Goal: Information Seeking & Learning: Learn about a topic

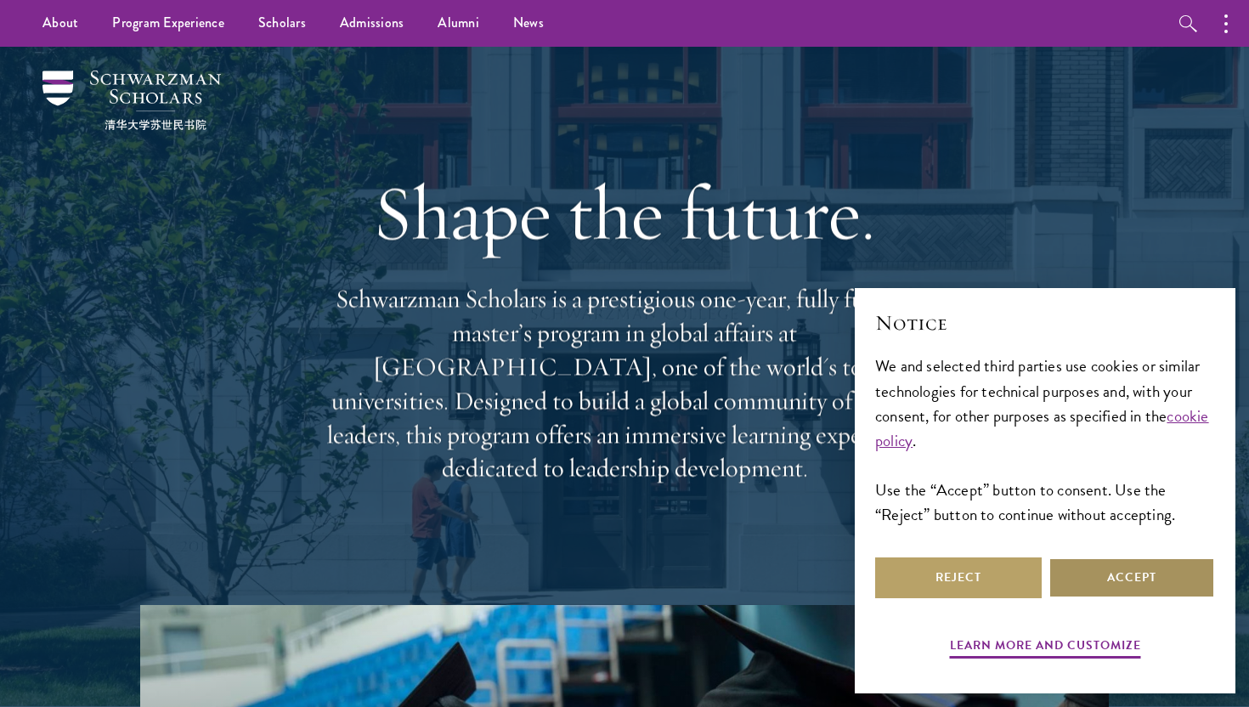
click at [1117, 567] on button "Accept" at bounding box center [1131, 577] width 166 height 41
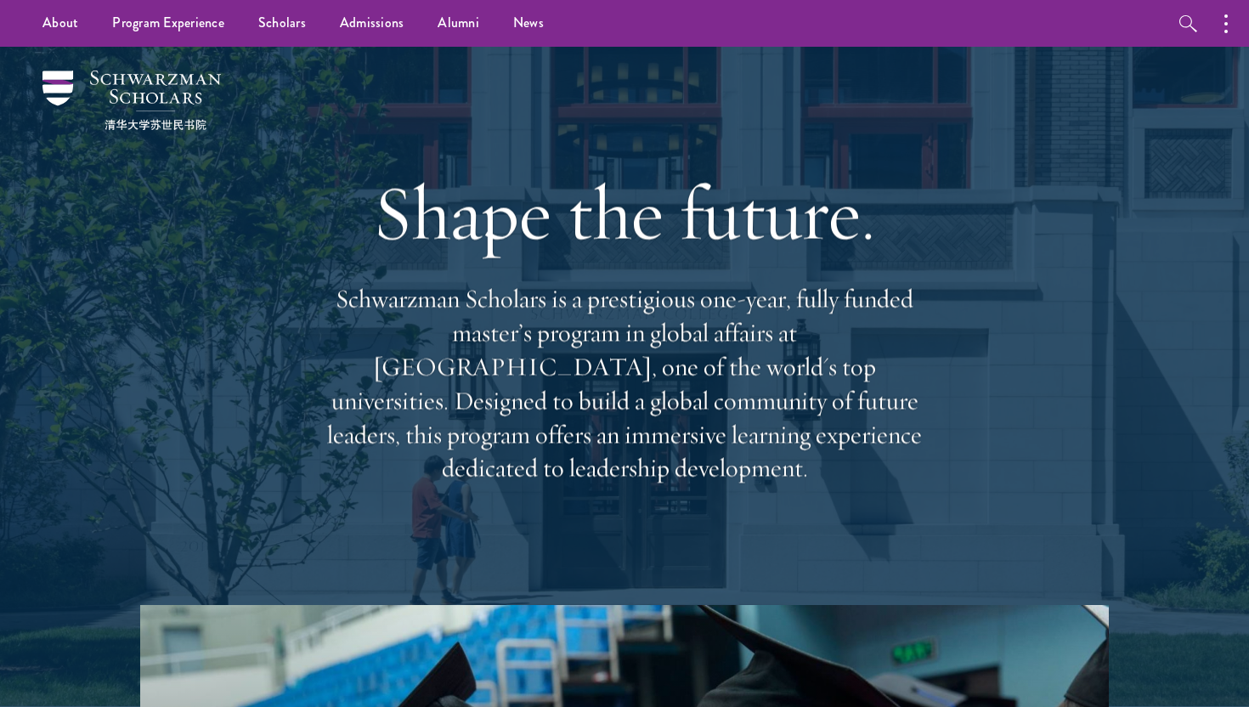
drag, startPoint x: 874, startPoint y: 491, endPoint x: 890, endPoint y: 289, distance: 202.8
click at [891, 289] on div "Shape the future. Schwarzman Scholars is a prestigious one-year, fully funded m…" at bounding box center [625, 325] width 612 height 489
click at [923, 447] on p "Schwarzman Scholars is a prestigious one-year, fully funded master’s program in…" at bounding box center [625, 383] width 612 height 203
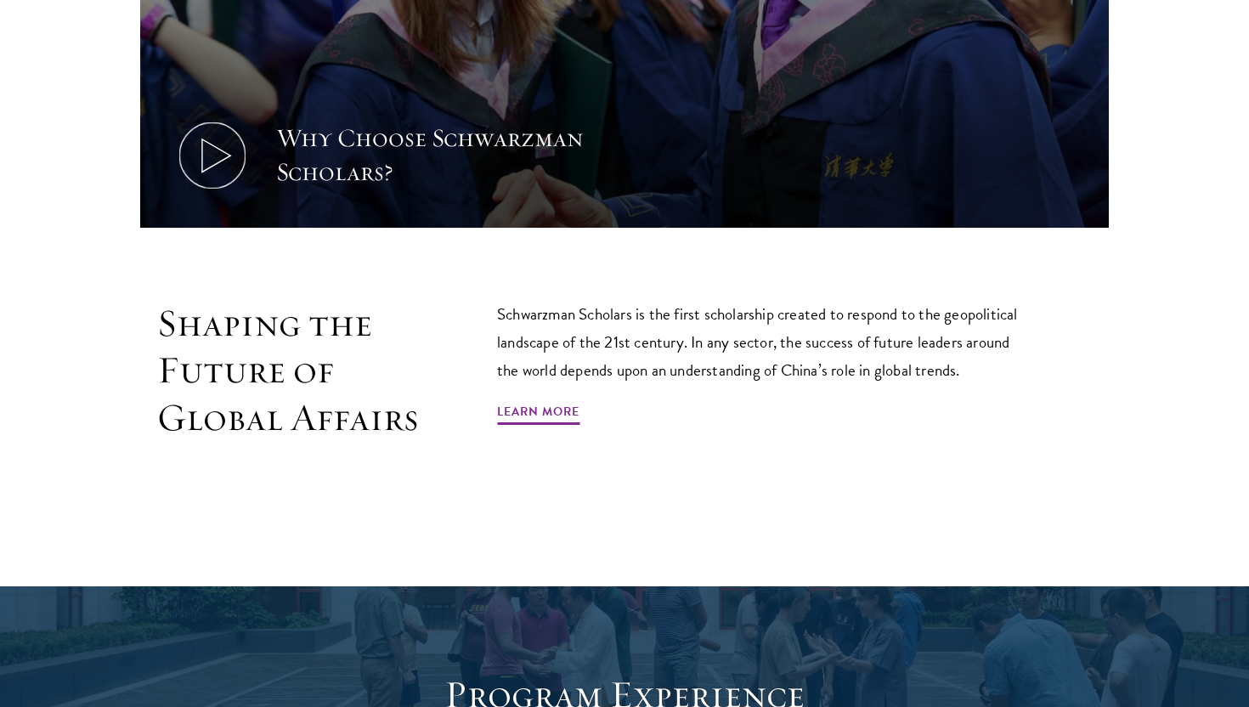
scroll to position [913, 0]
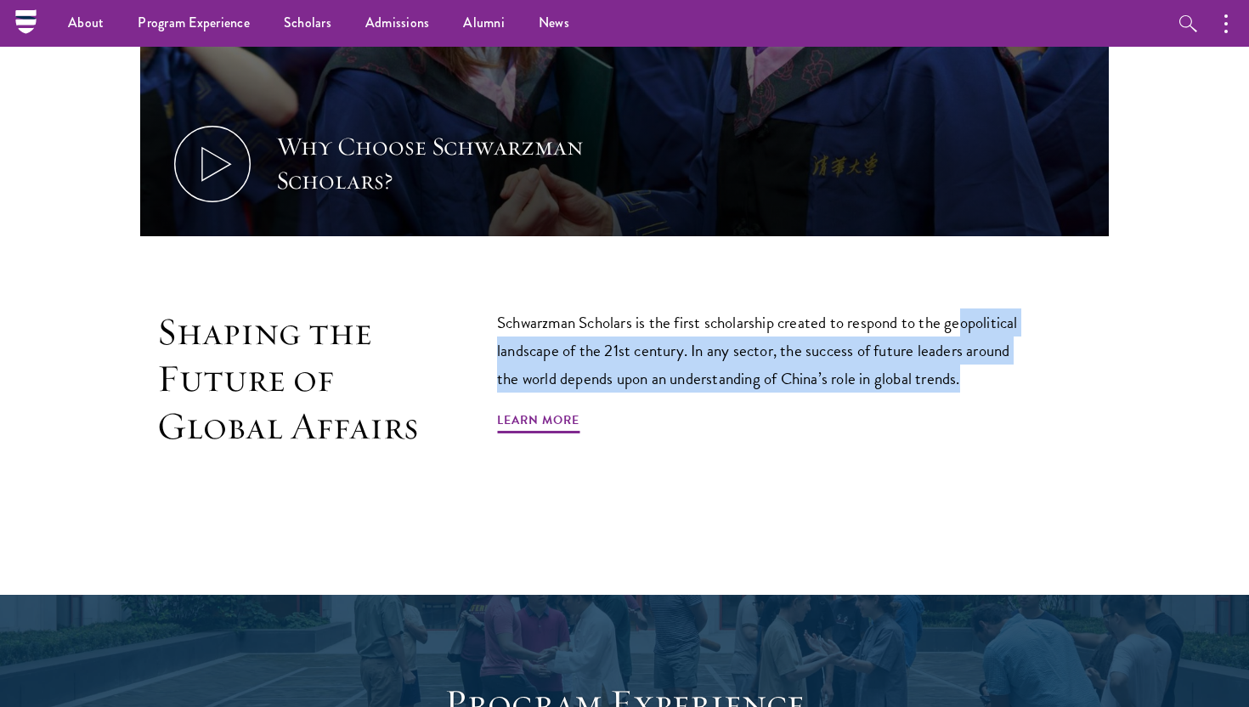
drag, startPoint x: 967, startPoint y: 386, endPoint x: 966, endPoint y: 308, distance: 78.2
click at [966, 308] on p "Schwarzman Scholars is the first scholarship created to respond to the geopolit…" at bounding box center [764, 350] width 535 height 84
click at [960, 412] on div "Schwarzman Scholars is the first scholarship created to respond to the geopolit…" at bounding box center [764, 379] width 535 height 142
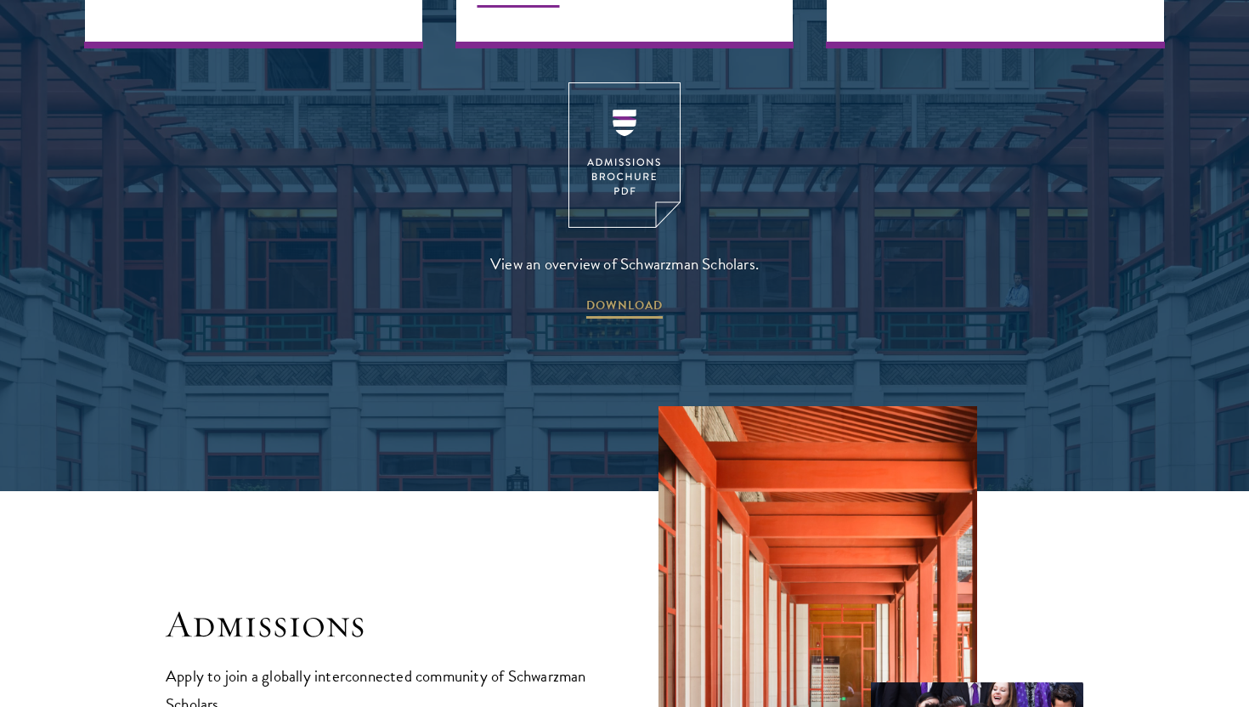
scroll to position [2911, 0]
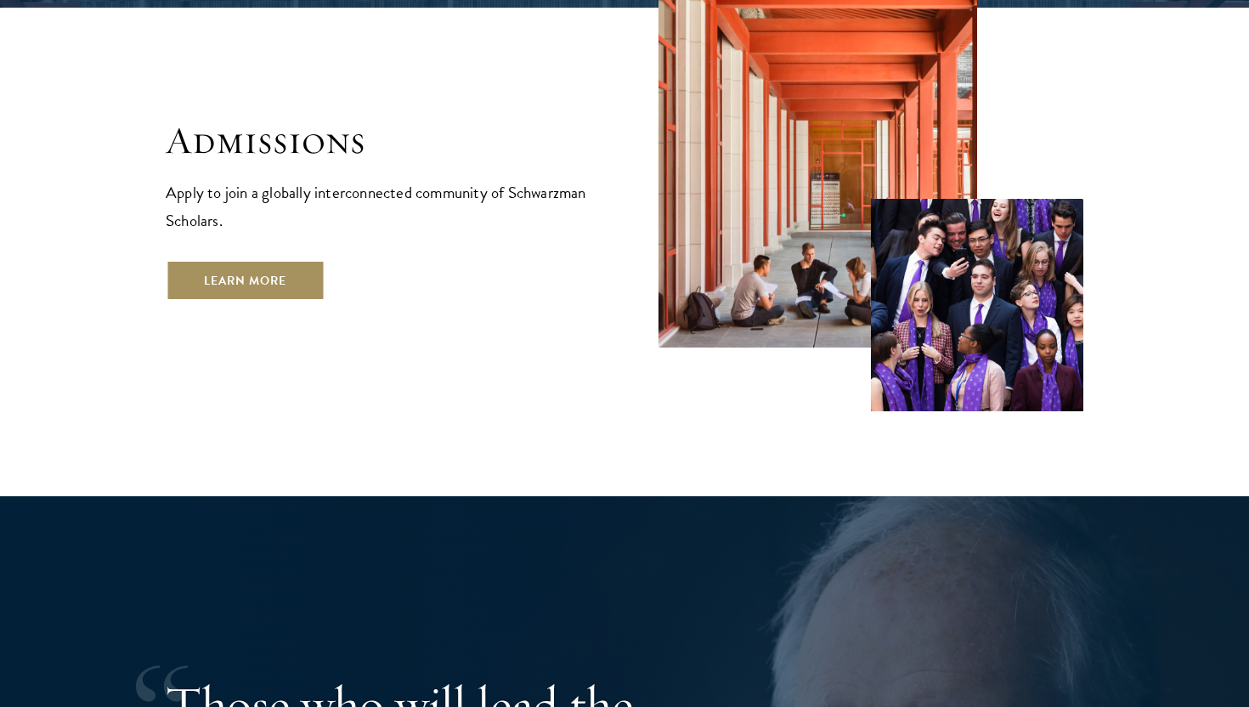
click at [307, 260] on link "Learn More" at bounding box center [245, 280] width 159 height 41
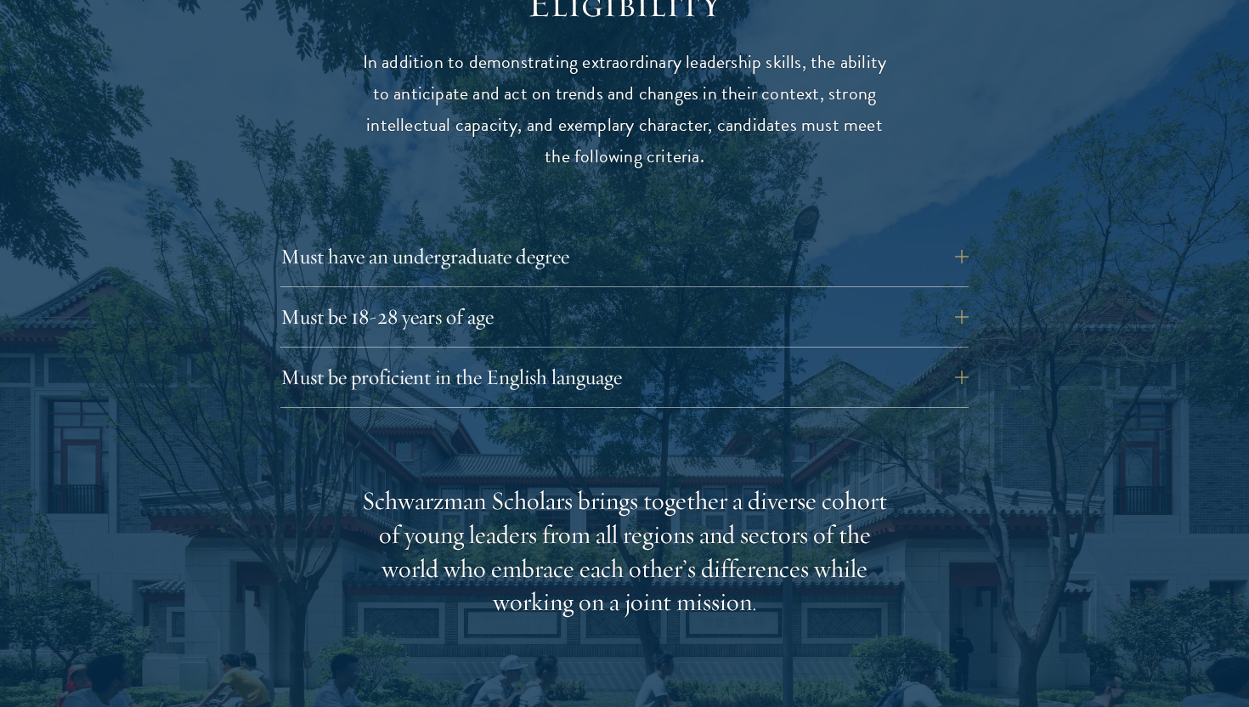
scroll to position [2292, 0]
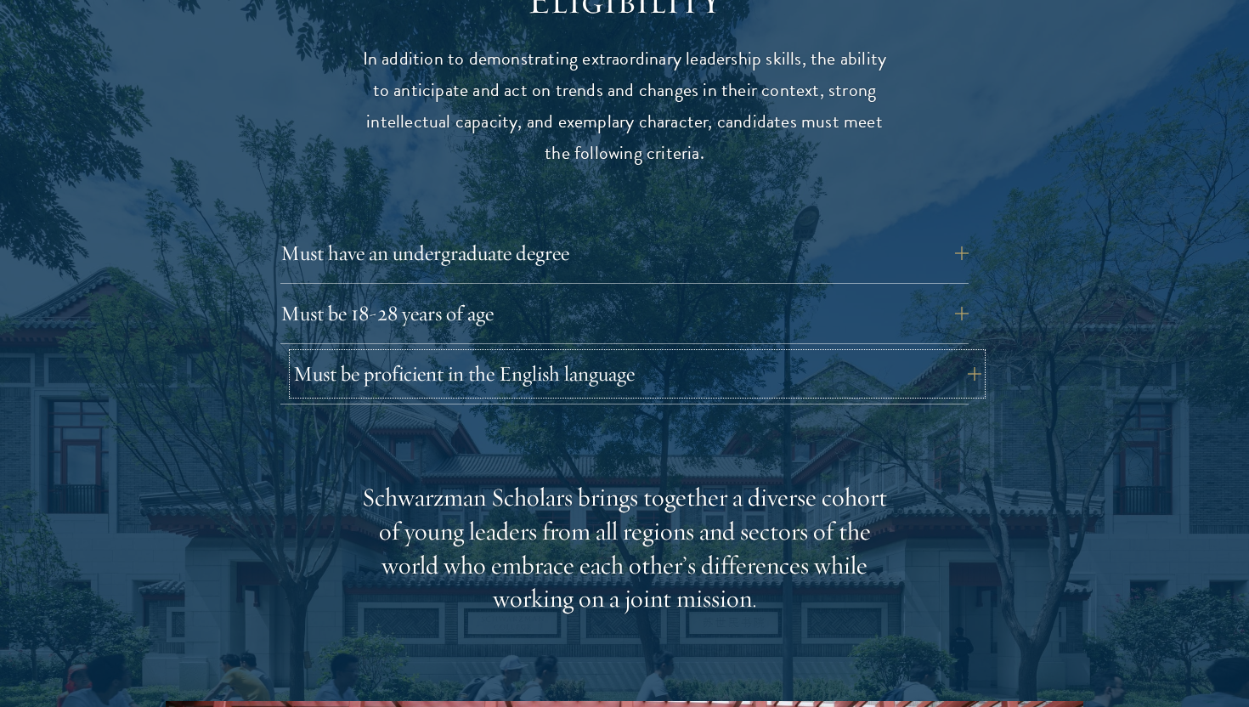
click at [475, 353] on button "Must be proficient in the English language" at bounding box center [637, 373] width 688 height 41
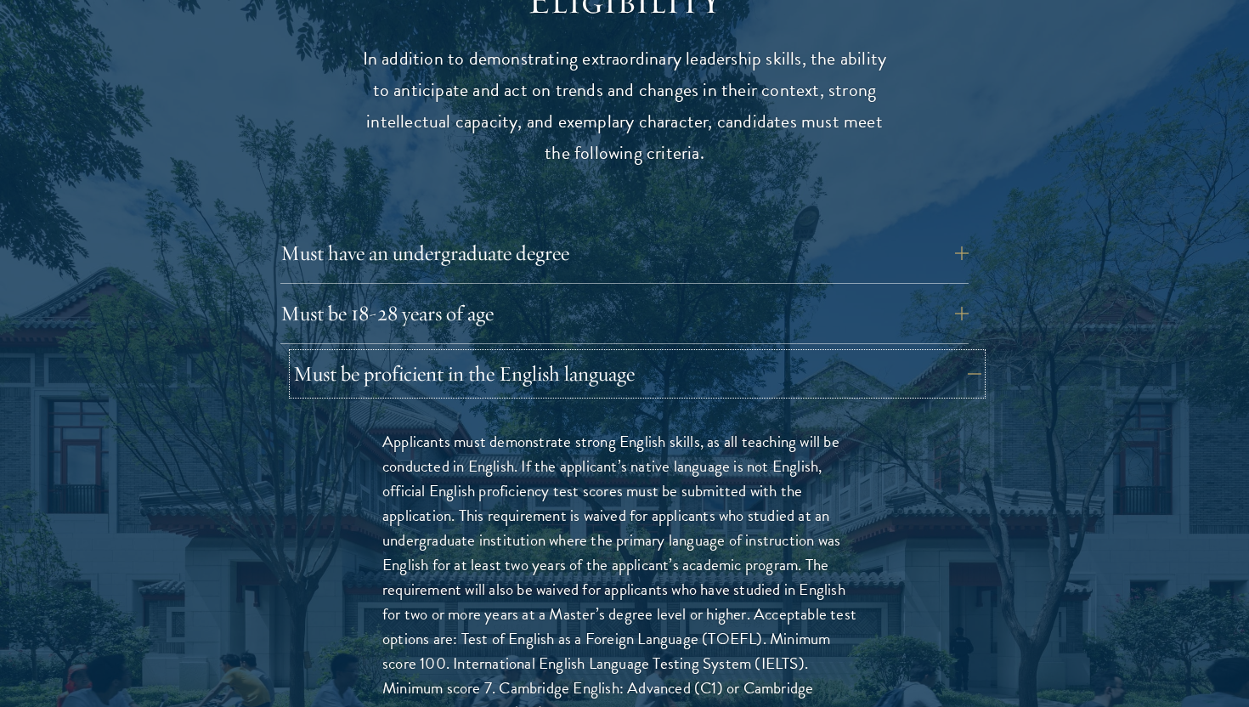
click at [475, 353] on button "Must be proficient in the English language" at bounding box center [637, 373] width 688 height 41
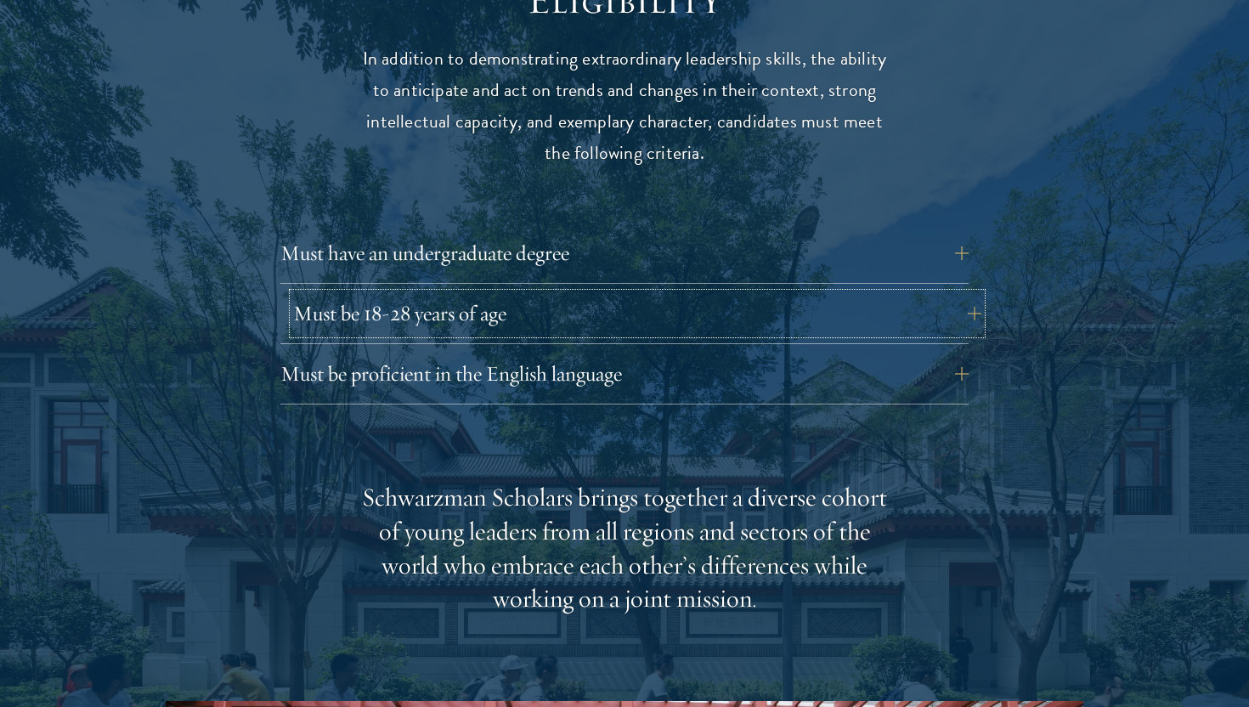
click at [497, 293] on button "Must be 18-28 years of age" at bounding box center [637, 313] width 688 height 41
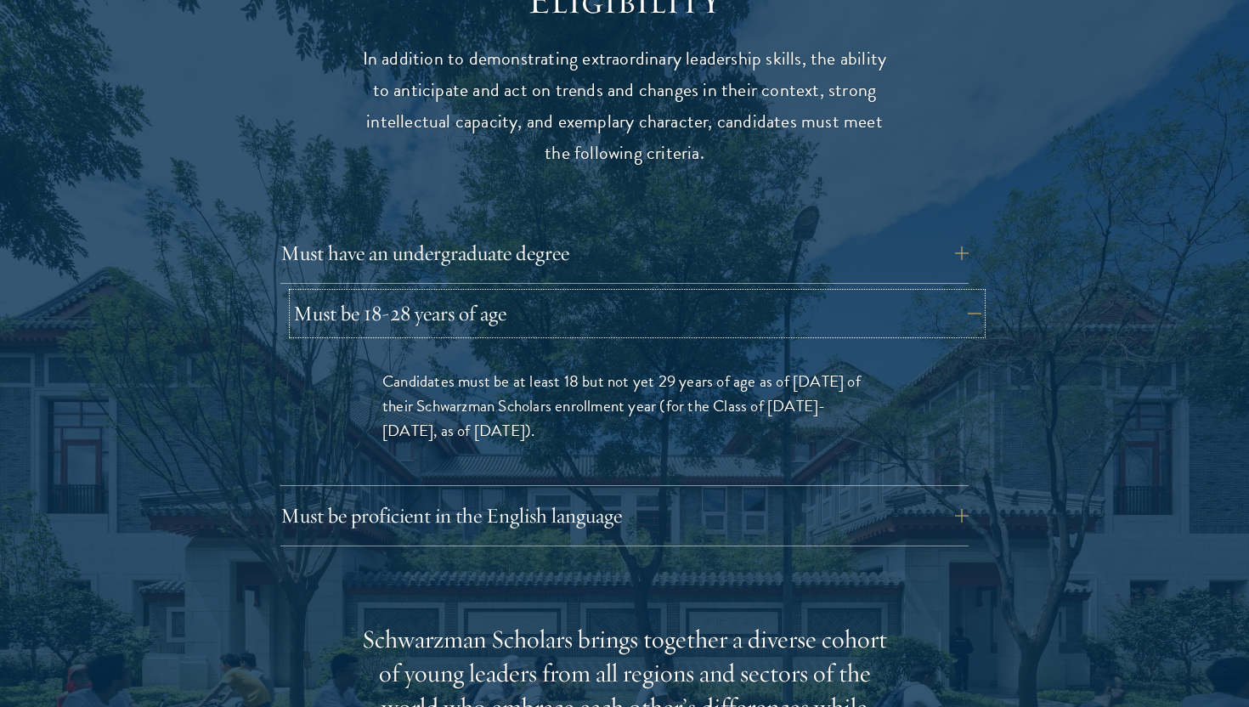
click at [497, 293] on button "Must be 18-28 years of age" at bounding box center [637, 313] width 688 height 41
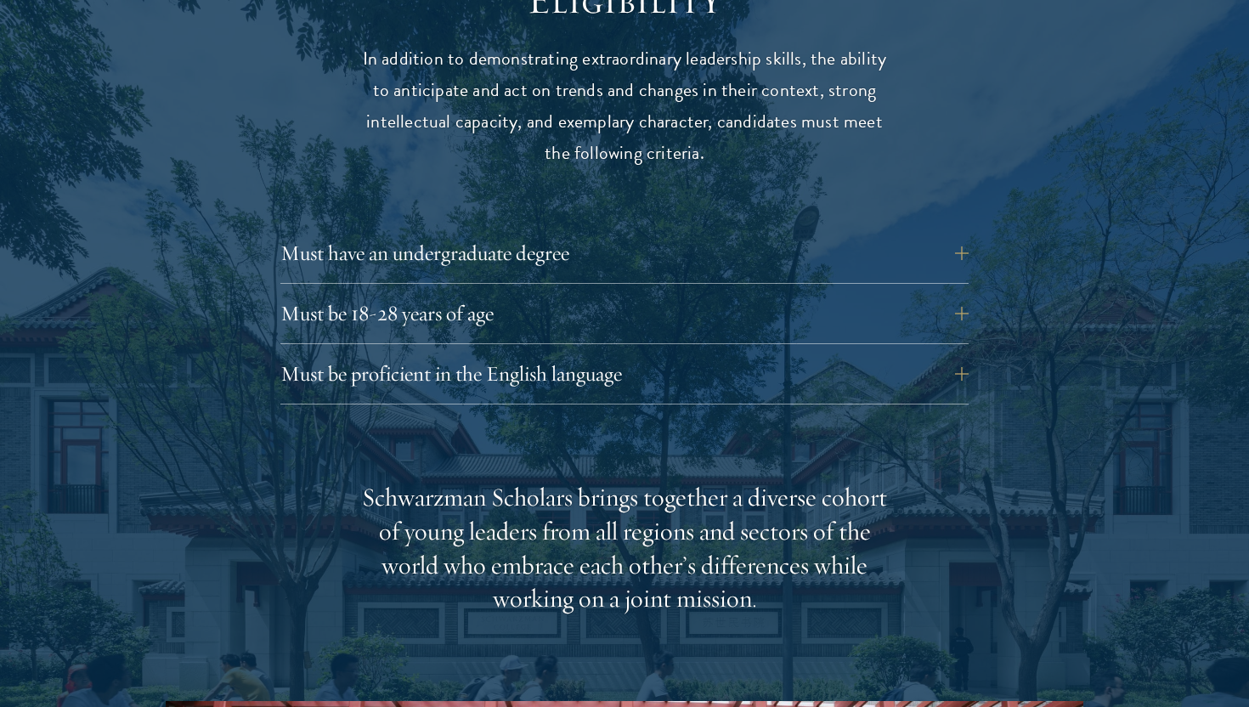
click at [506, 244] on div "Must have an undergraduate degree Applicants who are currently enrolled in unde…" at bounding box center [624, 258] width 688 height 51
click at [512, 233] on button "Must have an undergraduate degree" at bounding box center [637, 253] width 688 height 41
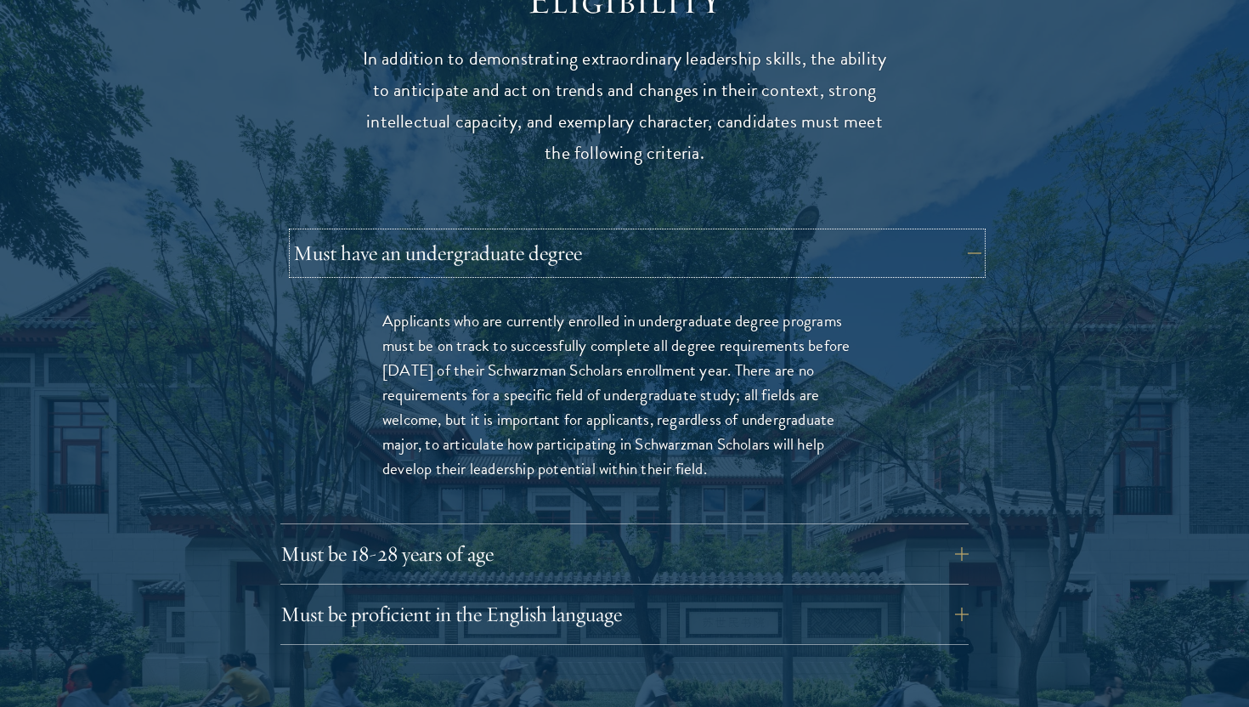
click at [512, 233] on button "Must have an undergraduate degree" at bounding box center [637, 253] width 688 height 41
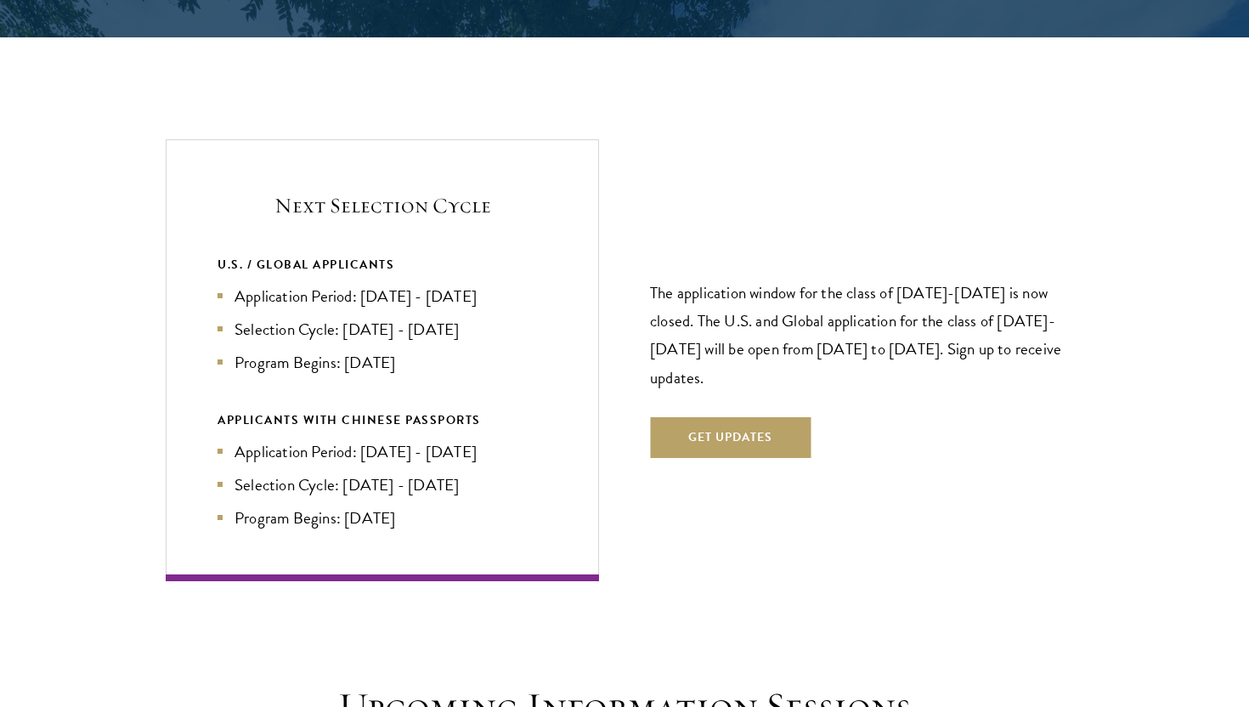
scroll to position [3548, 0]
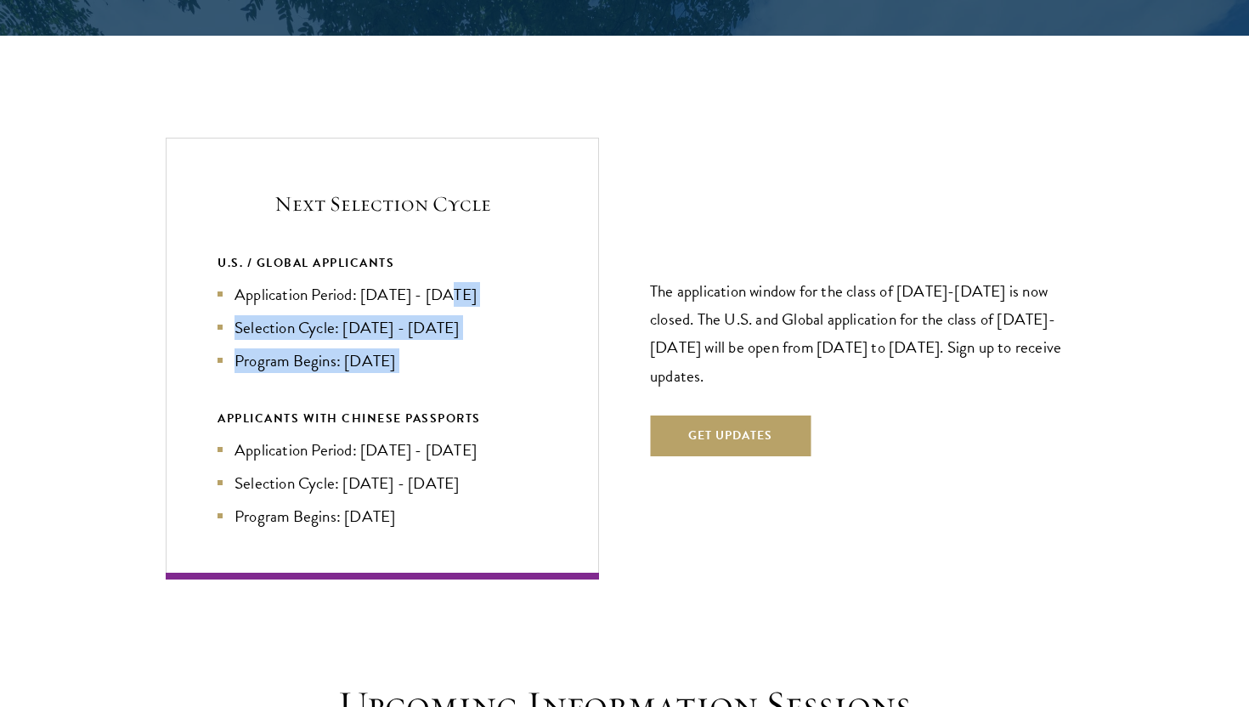
drag, startPoint x: 433, startPoint y: 360, endPoint x: 445, endPoint y: 253, distance: 107.7
click at [445, 253] on div "U.S. / GLOBAL APPLICANTS Application Period: Apr 2026 - Sep 2026 Selection Cycl…" at bounding box center [382, 389] width 330 height 275
click at [422, 348] on li "Program Begins: Aug 2027" at bounding box center [382, 360] width 330 height 25
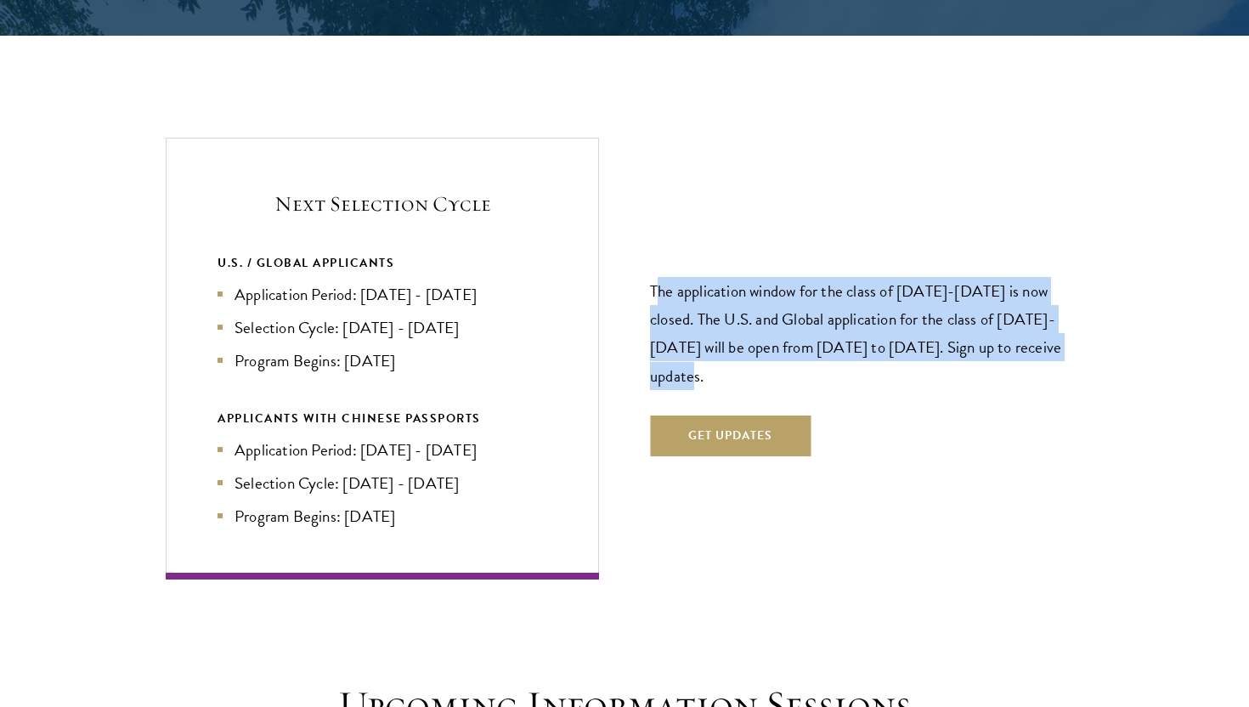
drag, startPoint x: 662, startPoint y: 349, endPoint x: 654, endPoint y: 255, distance: 94.6
click at [654, 277] on p "The application window for the class of 2026-2027 is now closed. The U.S. and G…" at bounding box center [866, 333] width 433 height 112
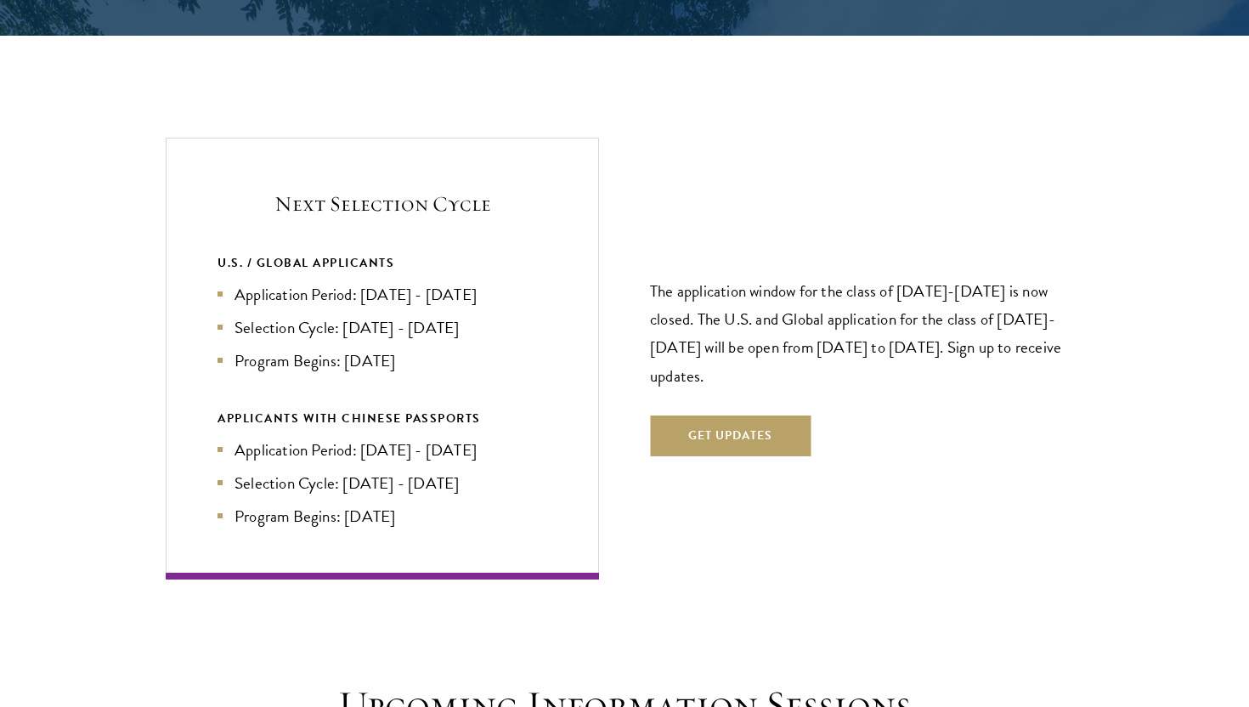
click at [593, 378] on div "Next Selection Cycle U.S. / GLOBAL APPLICANTS Application Period: Apr 2026 - Se…" at bounding box center [382, 358] width 433 height 441
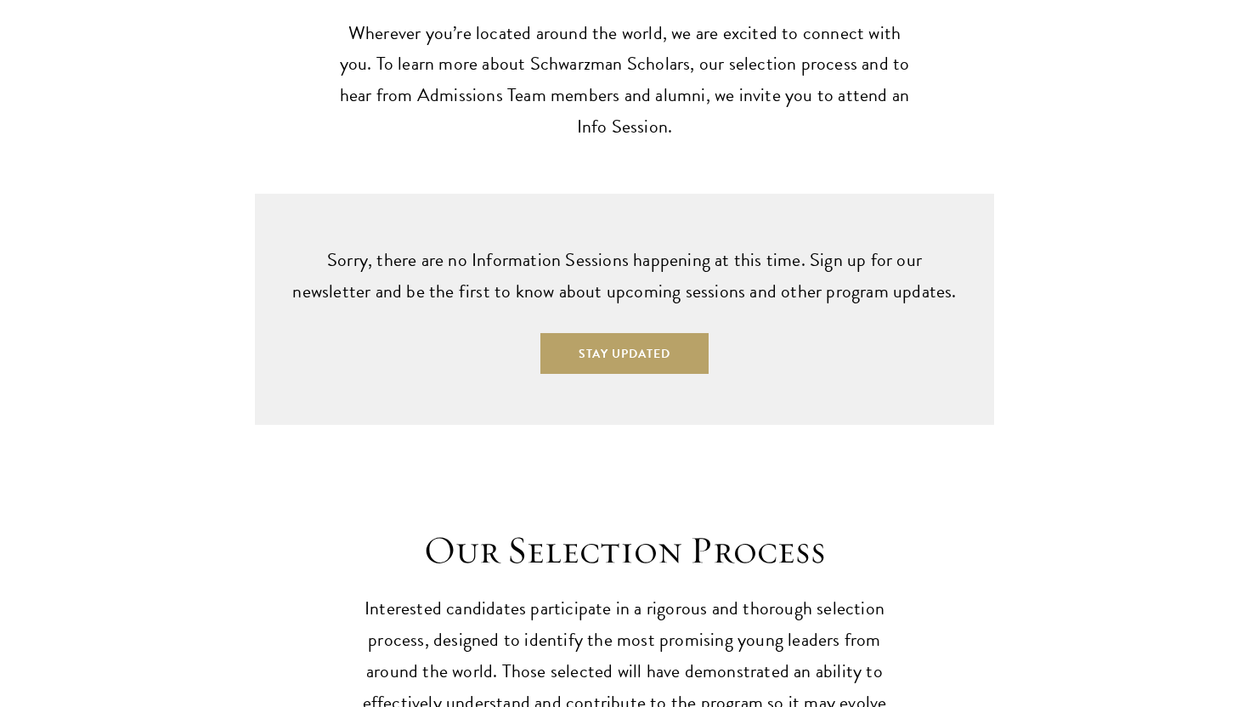
scroll to position [4645, 0]
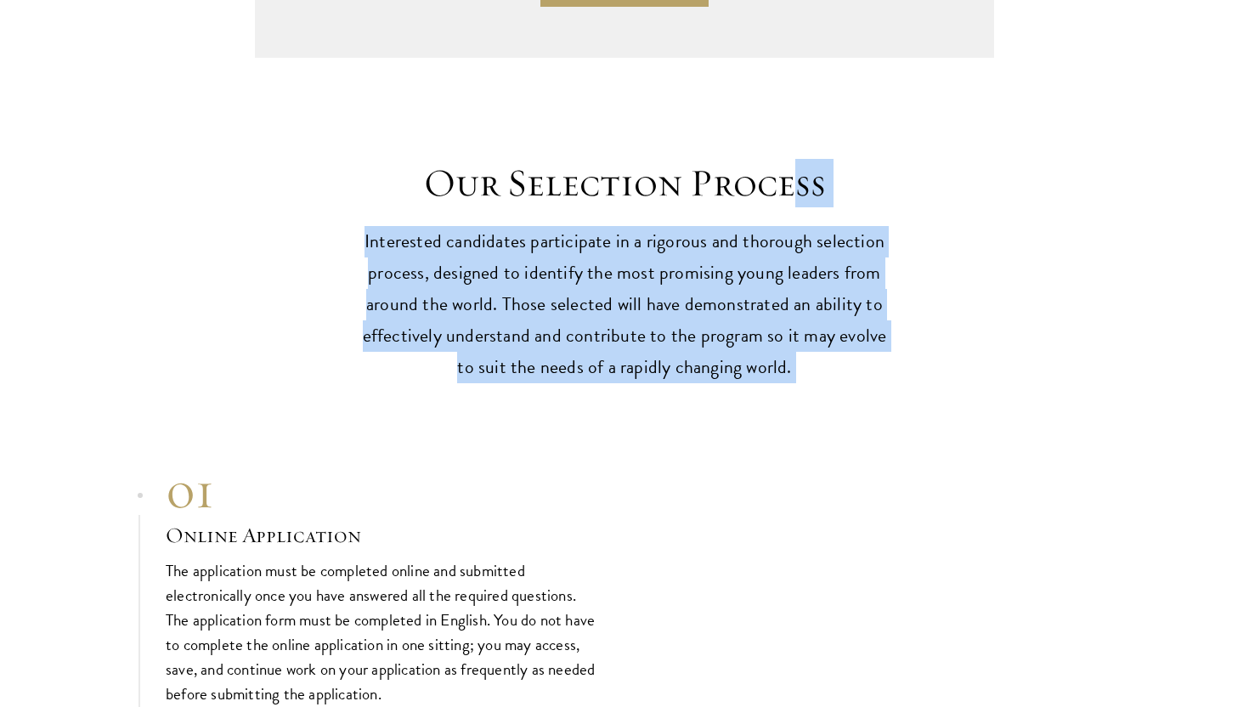
drag, startPoint x: 801, startPoint y: 379, endPoint x: 788, endPoint y: 164, distance: 215.3
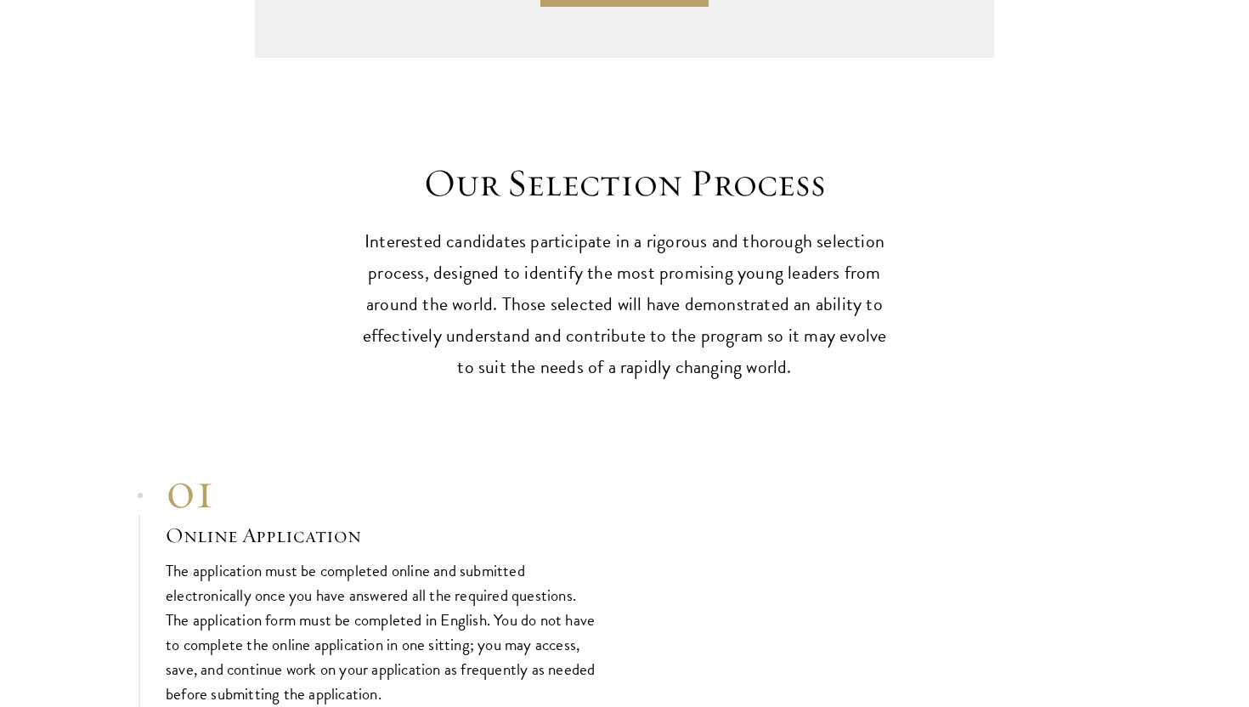
drag, startPoint x: 757, startPoint y: 363, endPoint x: 714, endPoint y: 428, distance: 78.0
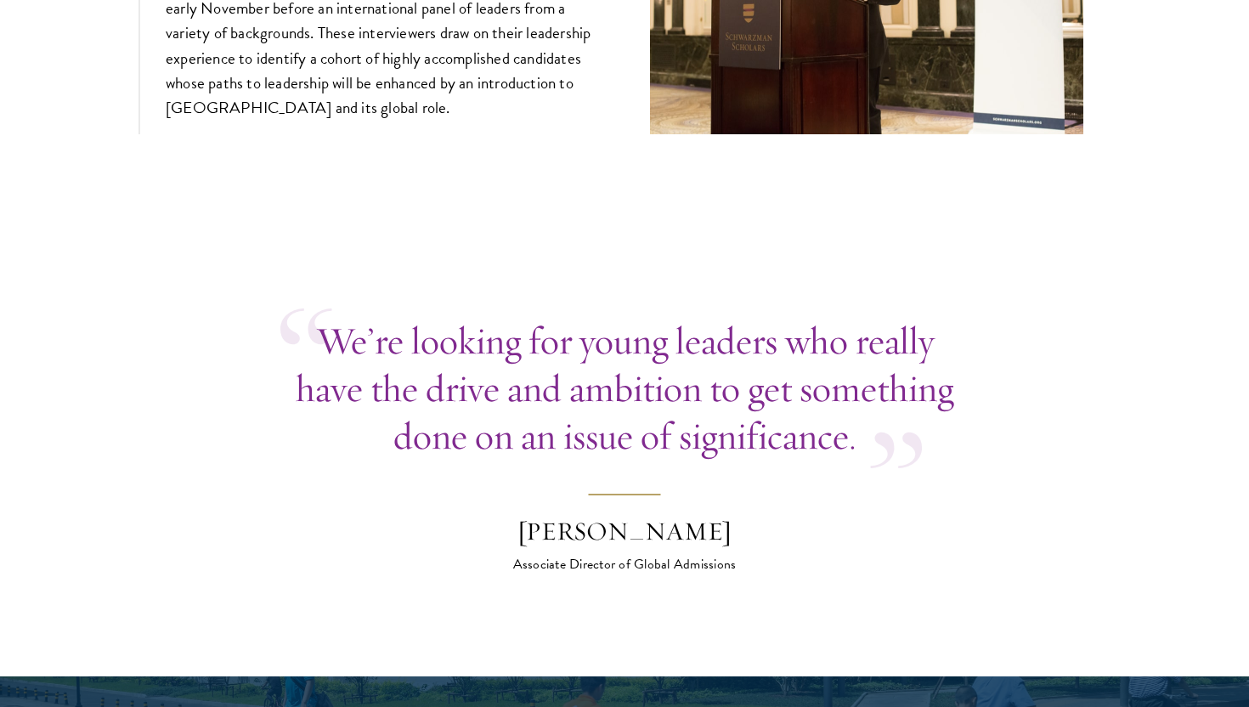
scroll to position [6536, 0]
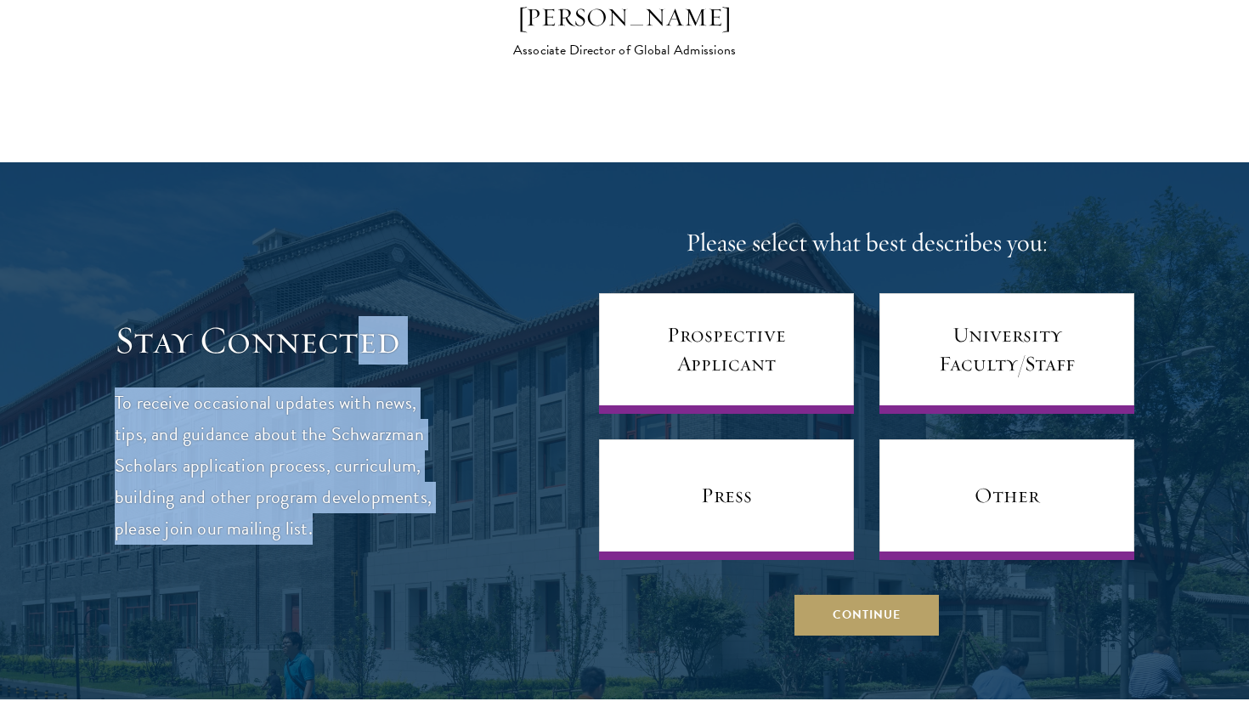
drag, startPoint x: 305, startPoint y: 560, endPoint x: 348, endPoint y: 326, distance: 237.6
click at [348, 326] on div "Stay Connected To receive occasional updates with news, tips, and guidance abou…" at bounding box center [624, 430] width 1019 height 409
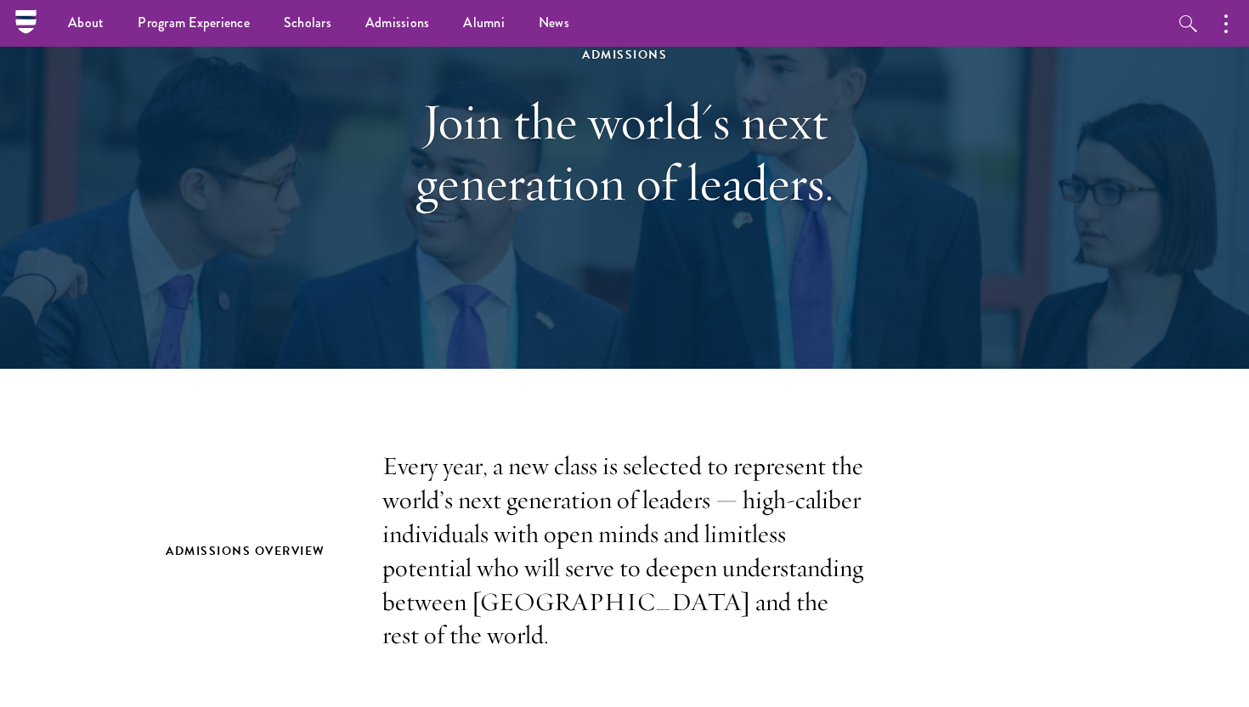
scroll to position [0, 0]
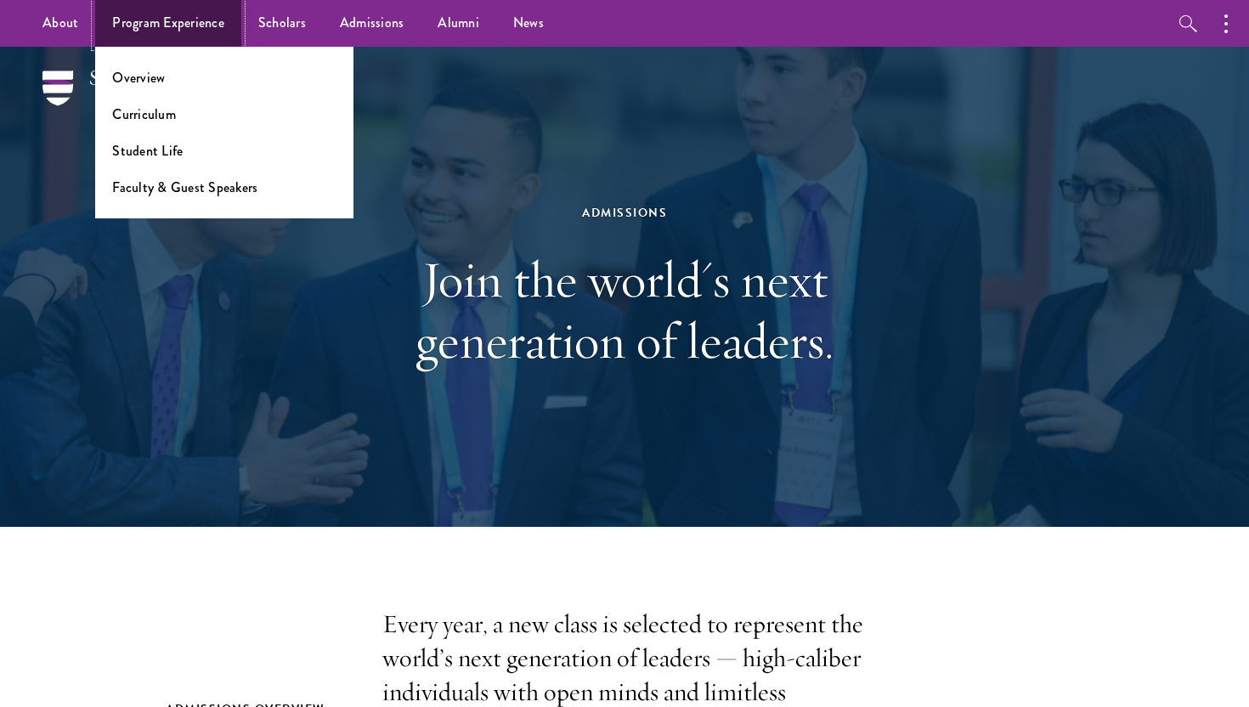
click at [190, 24] on link "Program Experience" at bounding box center [168, 23] width 146 height 47
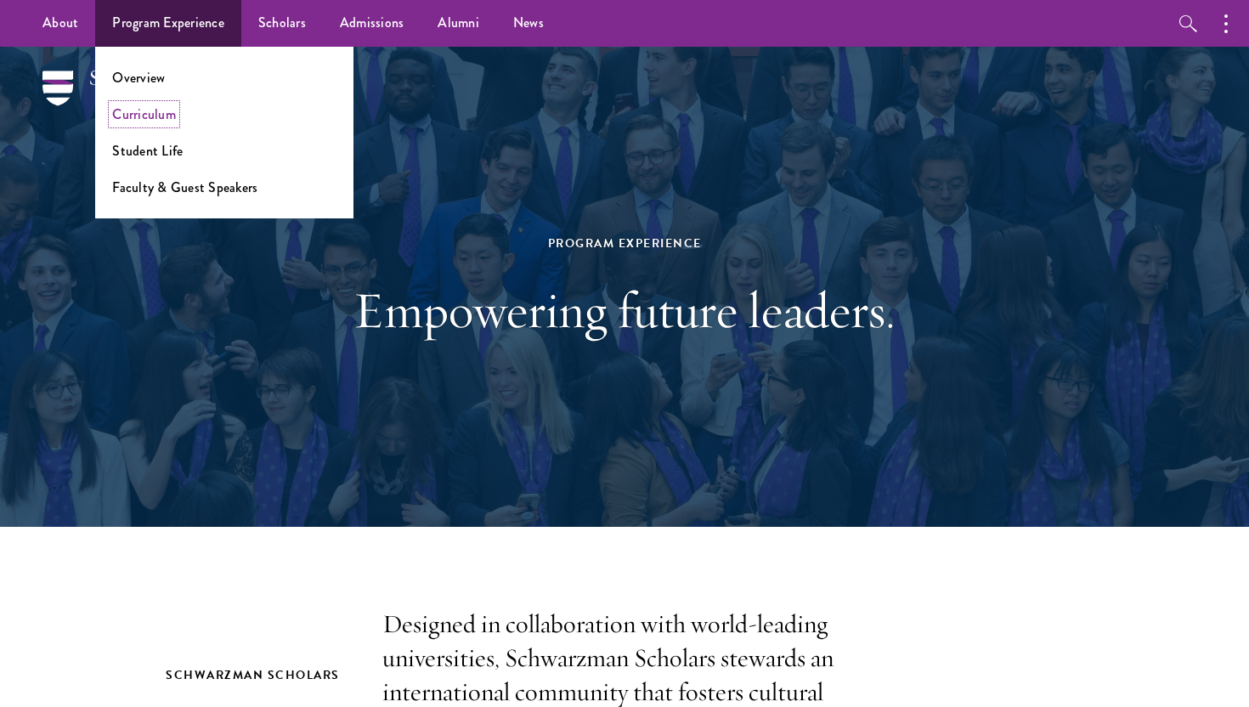
click at [155, 121] on link "Curriculum" at bounding box center [144, 114] width 64 height 20
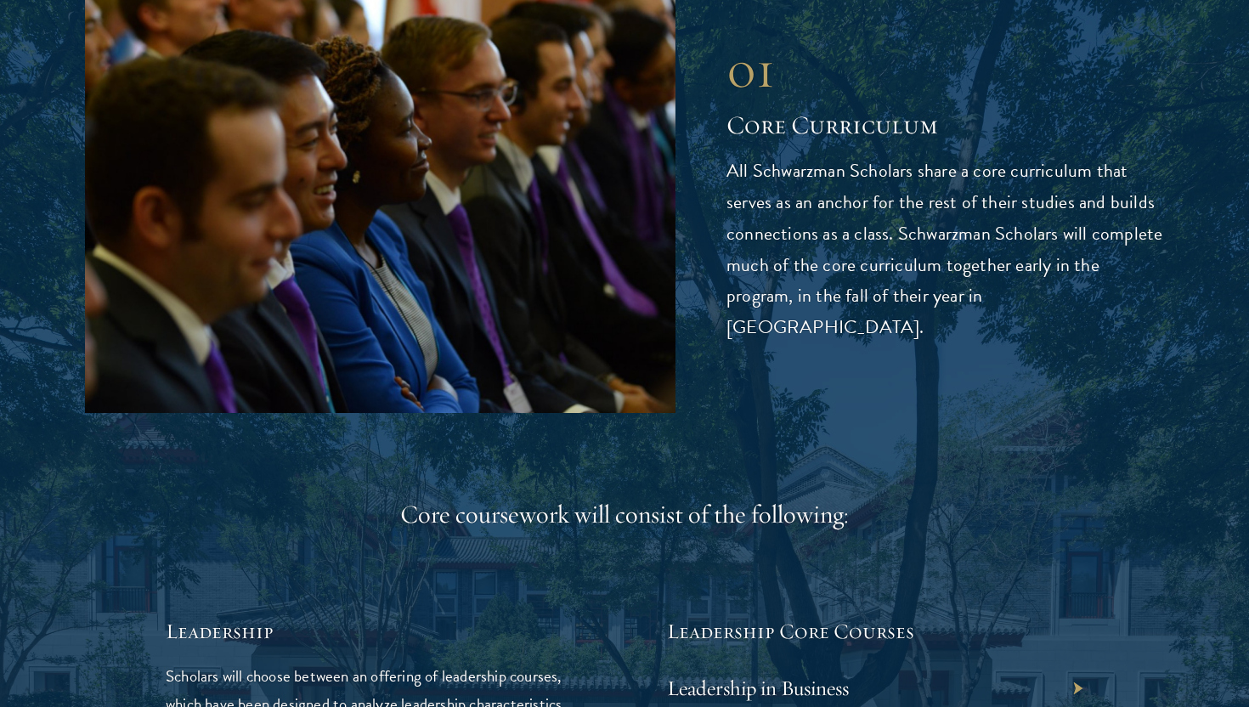
scroll to position [2285, 0]
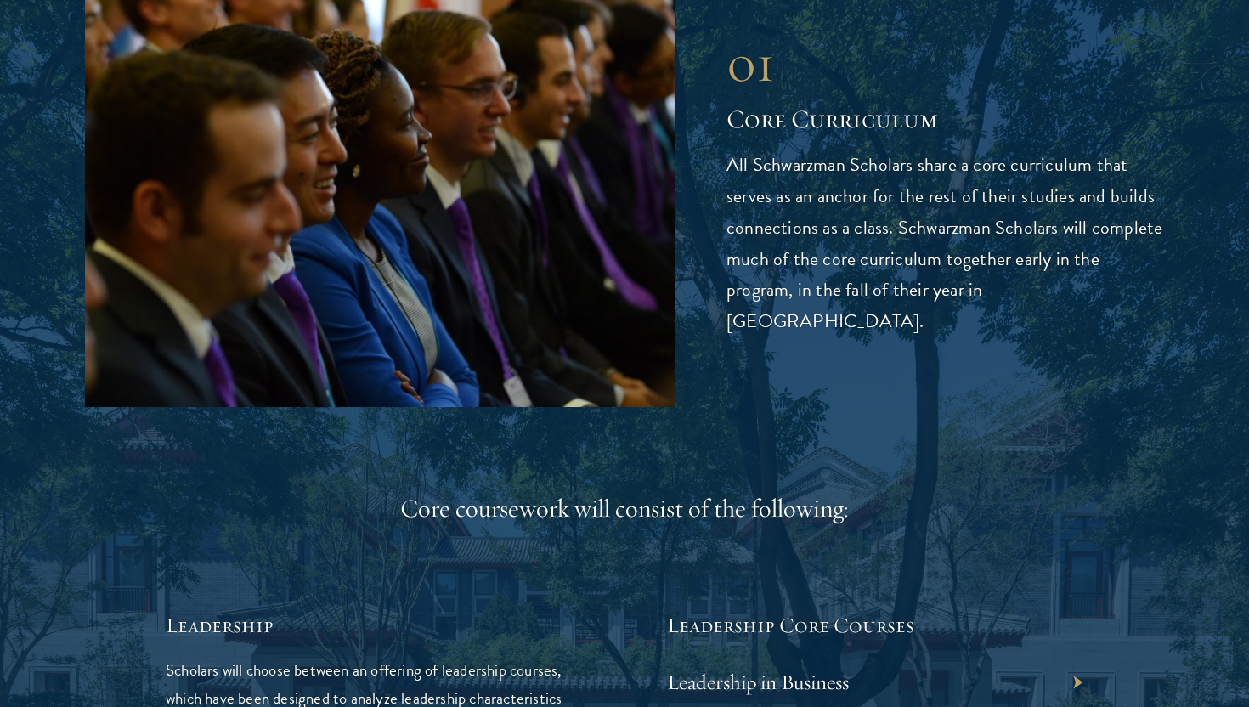
click at [834, 157] on div "01 Core Curriculum All Schwarzman Scholars share a core curriculum that serves …" at bounding box center [944, 185] width 437 height 305
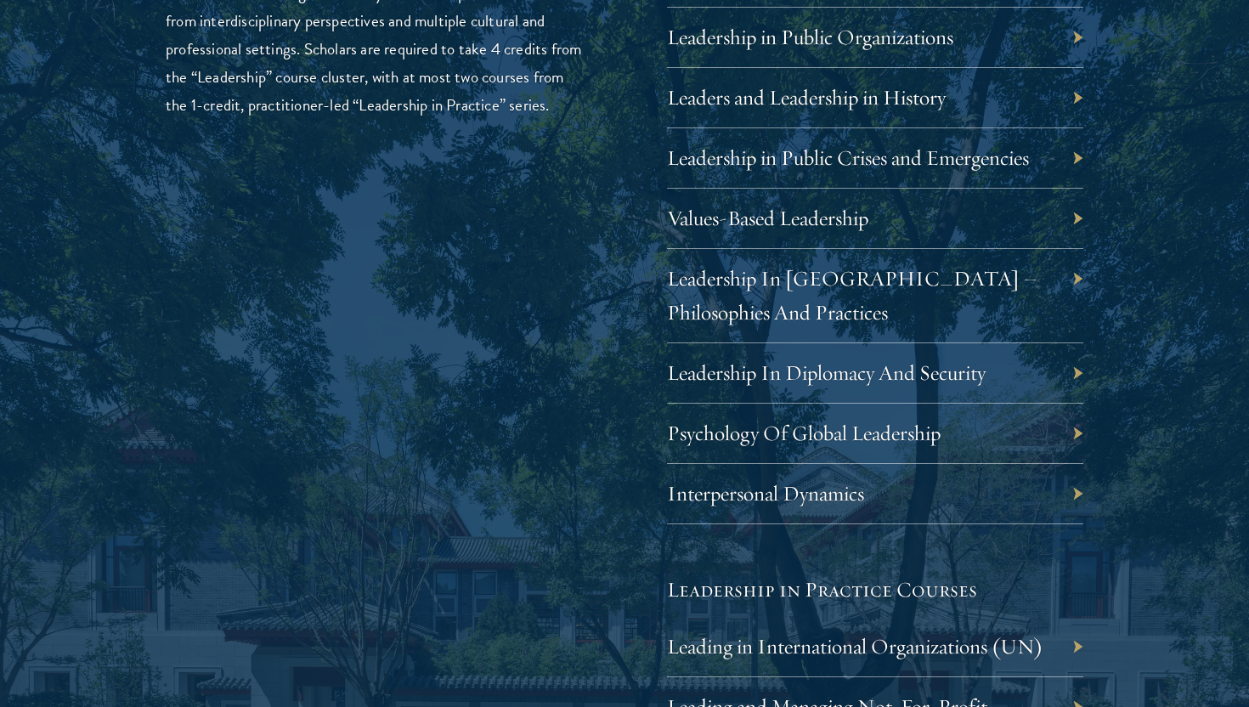
scroll to position [3003, 0]
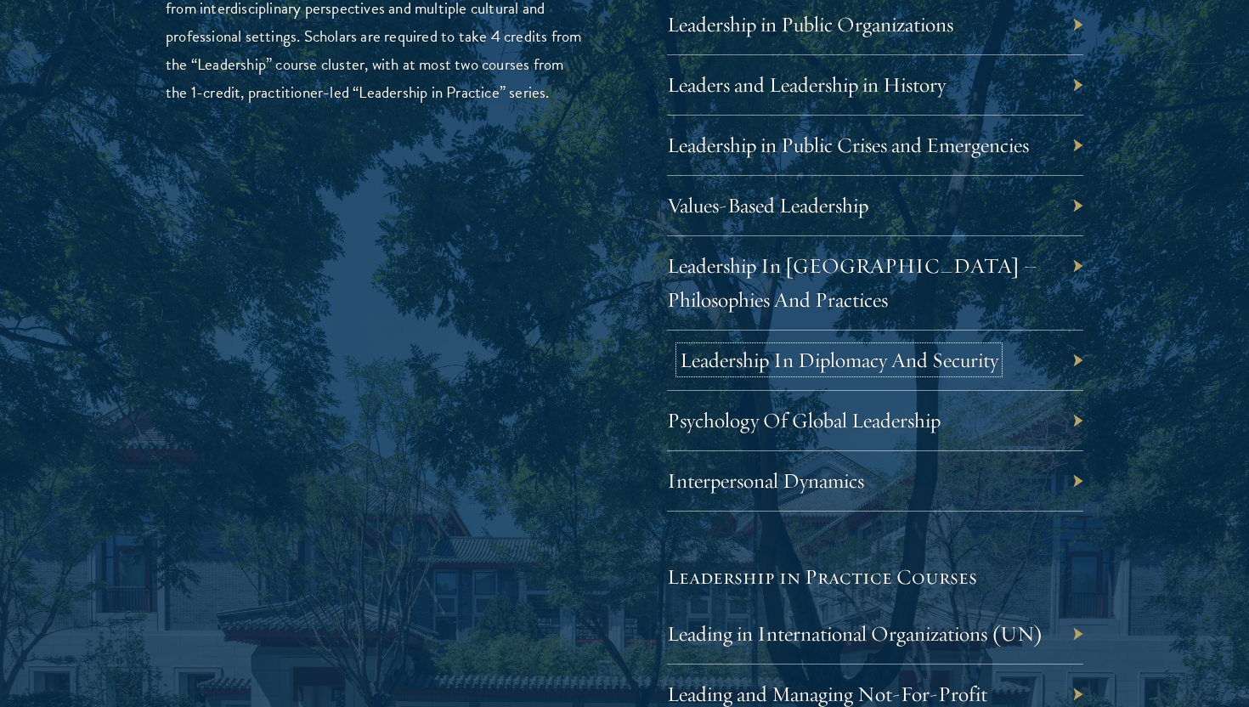
click at [797, 360] on link "Leadership In Diplomacy And Security" at bounding box center [839, 360] width 319 height 26
click at [563, 378] on div "Leadership Scholars will choose between an offering of leadership courses, whic…" at bounding box center [374, 450] width 416 height 1114
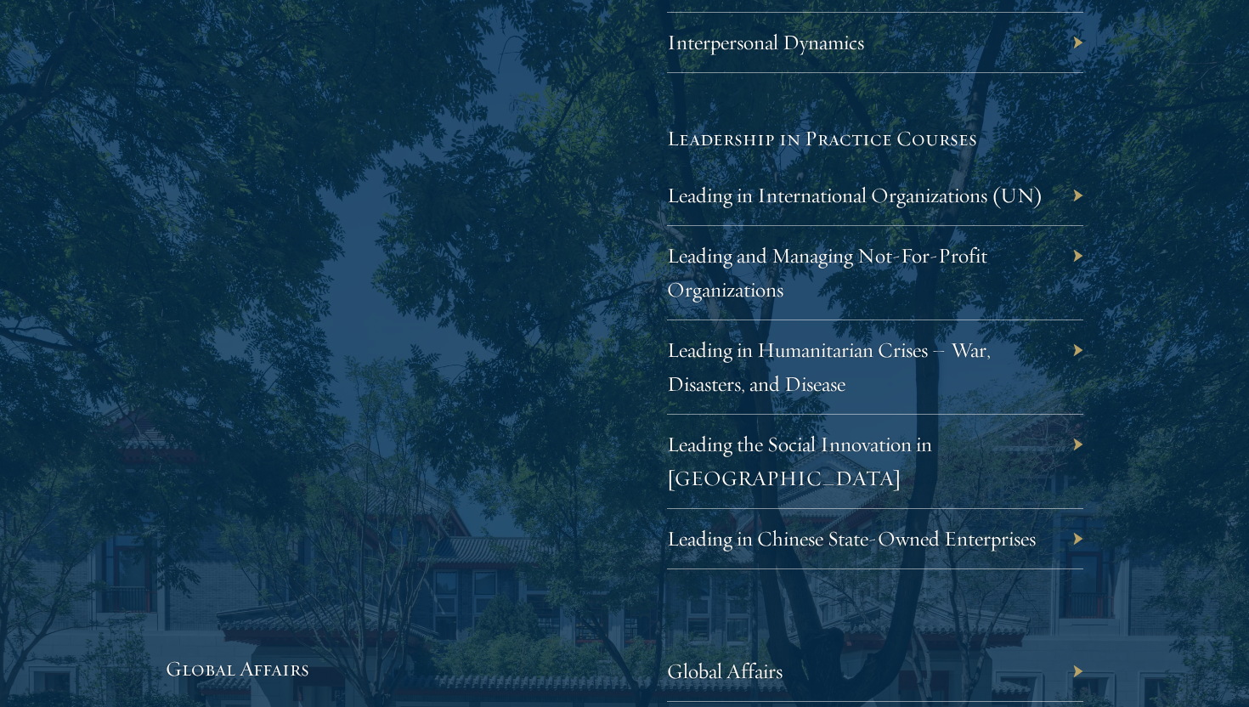
scroll to position [3451, 0]
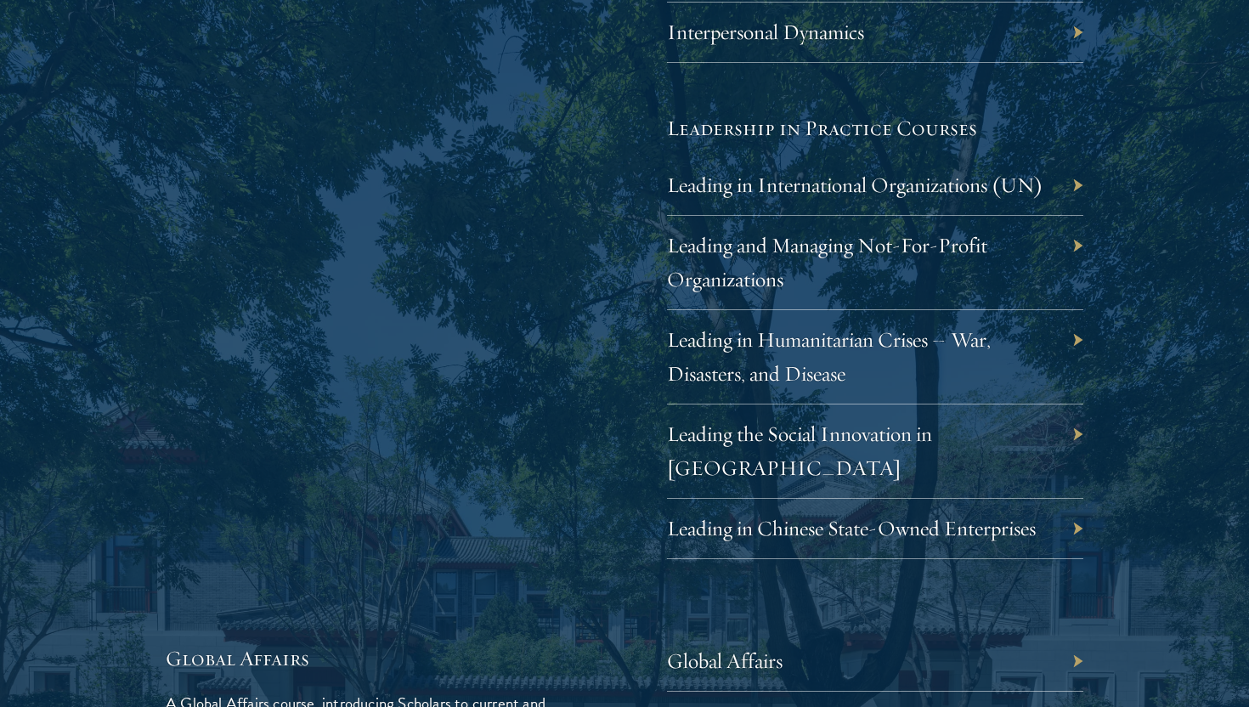
click at [728, 263] on div "Leading and Managing Not-For-Profit Organizations" at bounding box center [875, 263] width 416 height 94
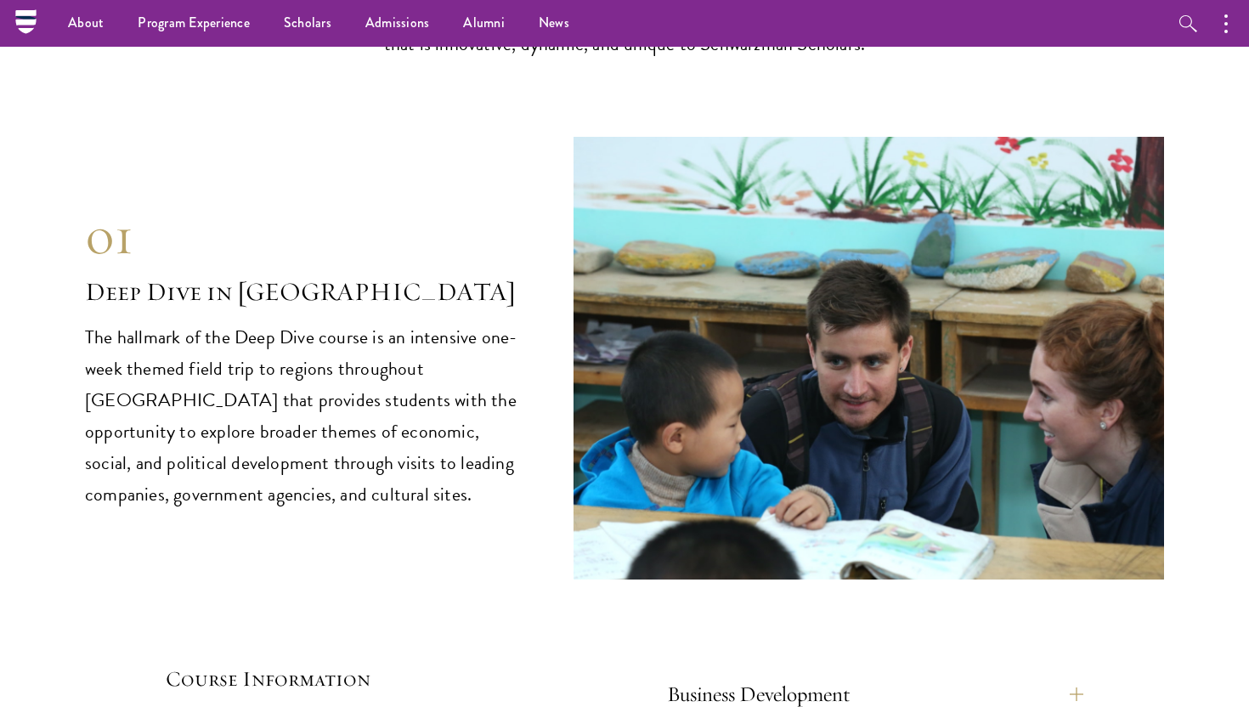
scroll to position [6728, 0]
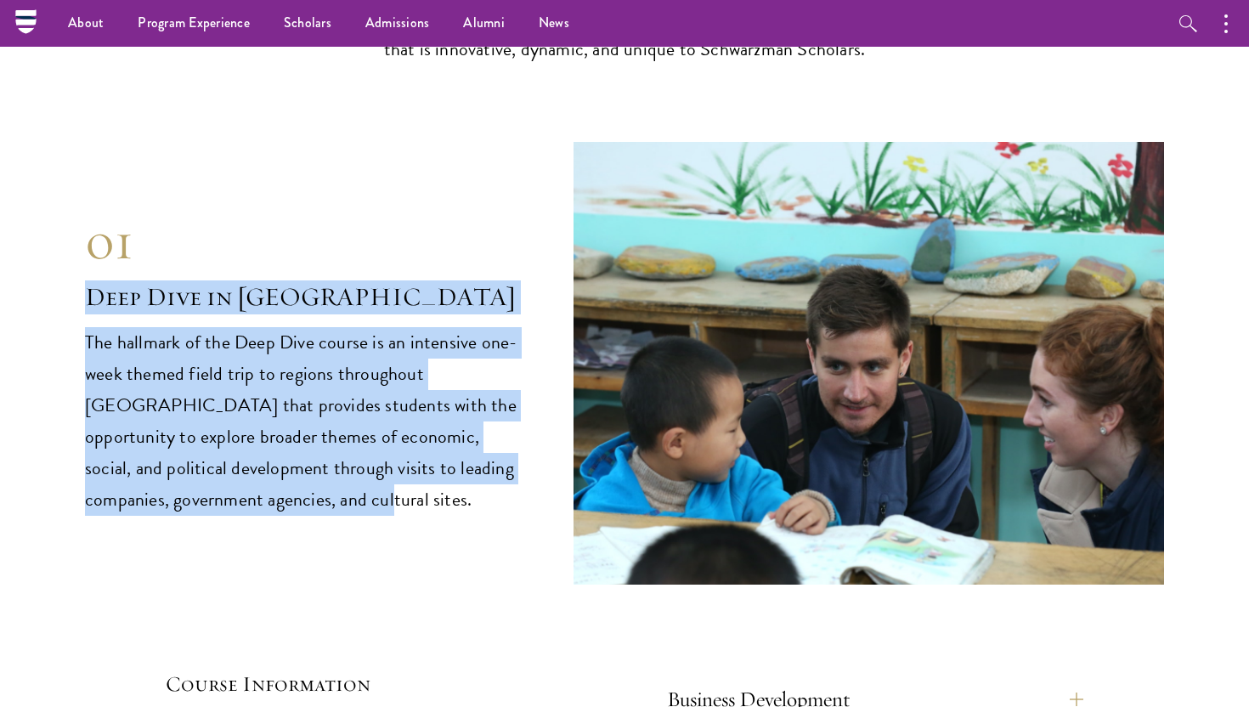
drag, startPoint x: 290, startPoint y: 453, endPoint x: 297, endPoint y: 210, distance: 243.1
click at [298, 210] on div "01 Deep Dive in China 01 Deep Dive in China The hallmark of the Deep Dive cours…" at bounding box center [624, 363] width 1079 height 443
click at [313, 496] on div "01 Deep Dive in China 01 Deep Dive in China The hallmark of the Deep Dive cours…" at bounding box center [624, 363] width 1079 height 443
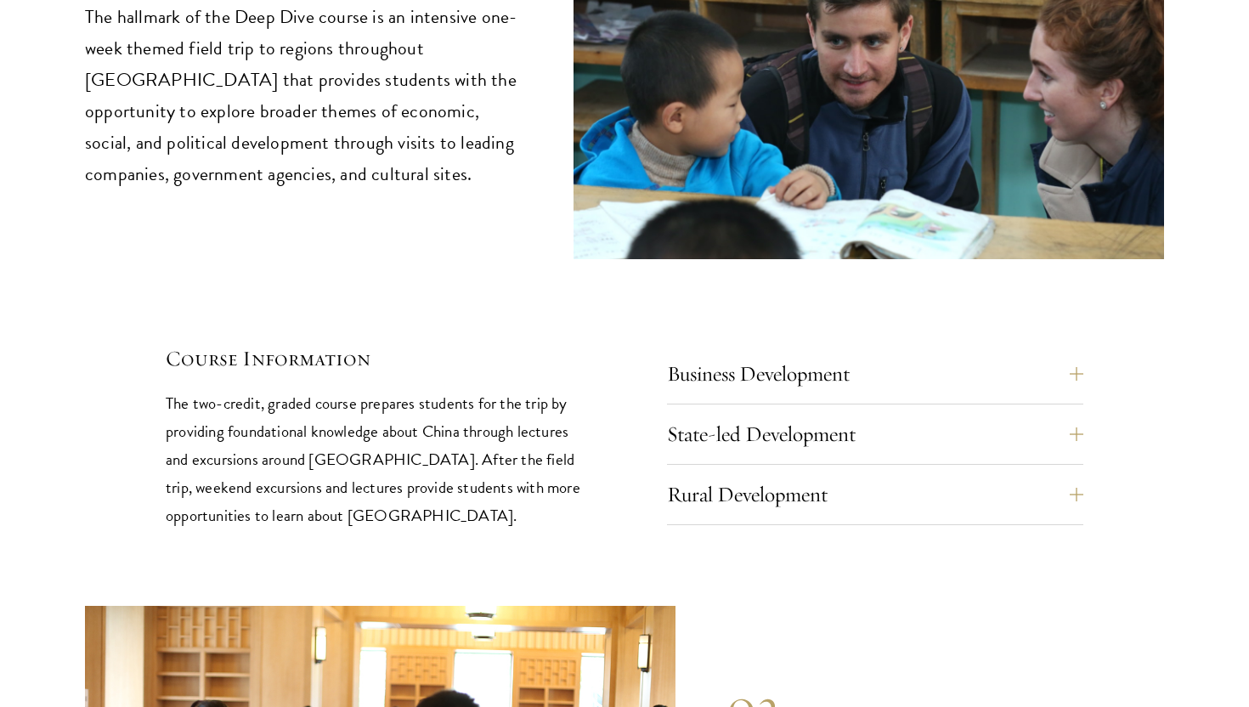
scroll to position [7114, 0]
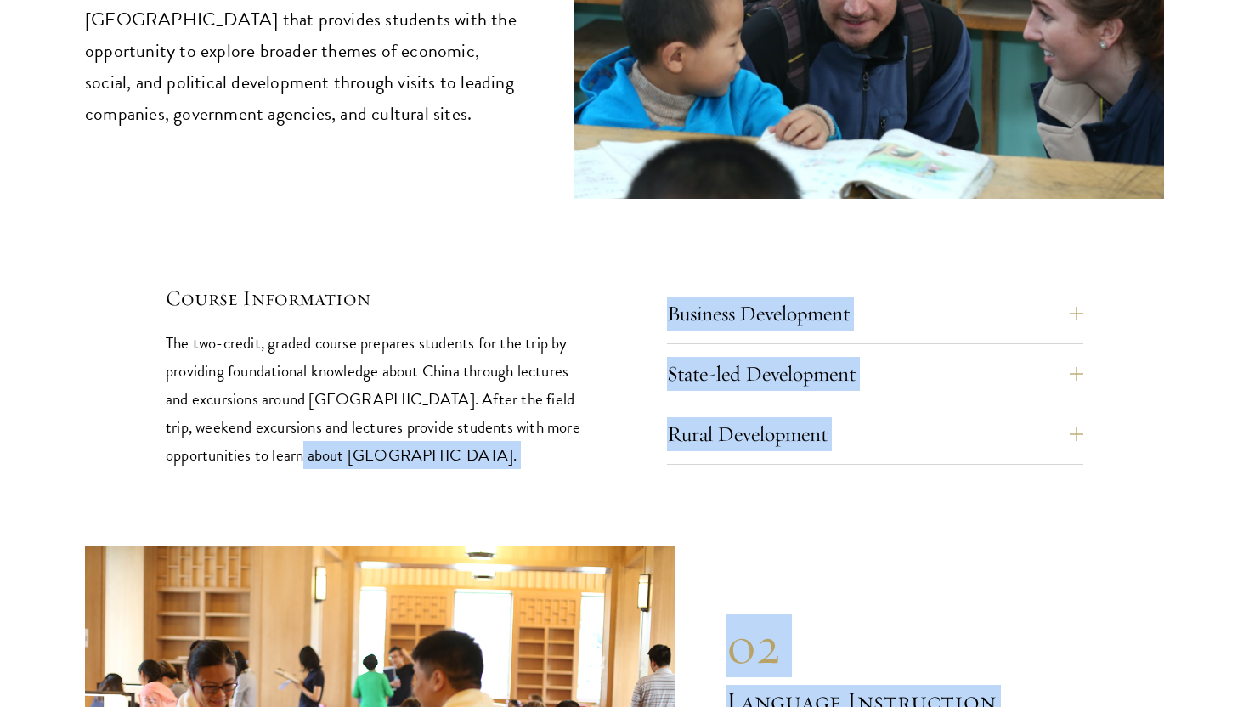
drag, startPoint x: 319, startPoint y: 410, endPoint x: 284, endPoint y: 386, distance: 43.4
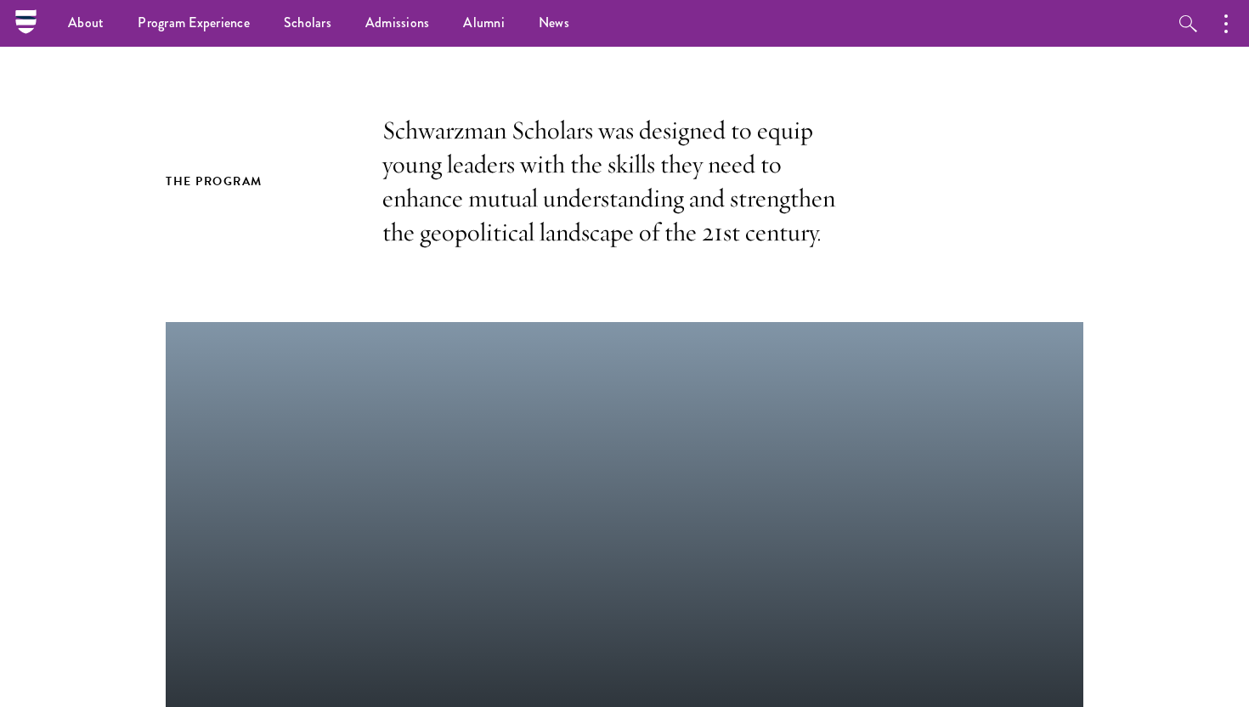
scroll to position [0, 0]
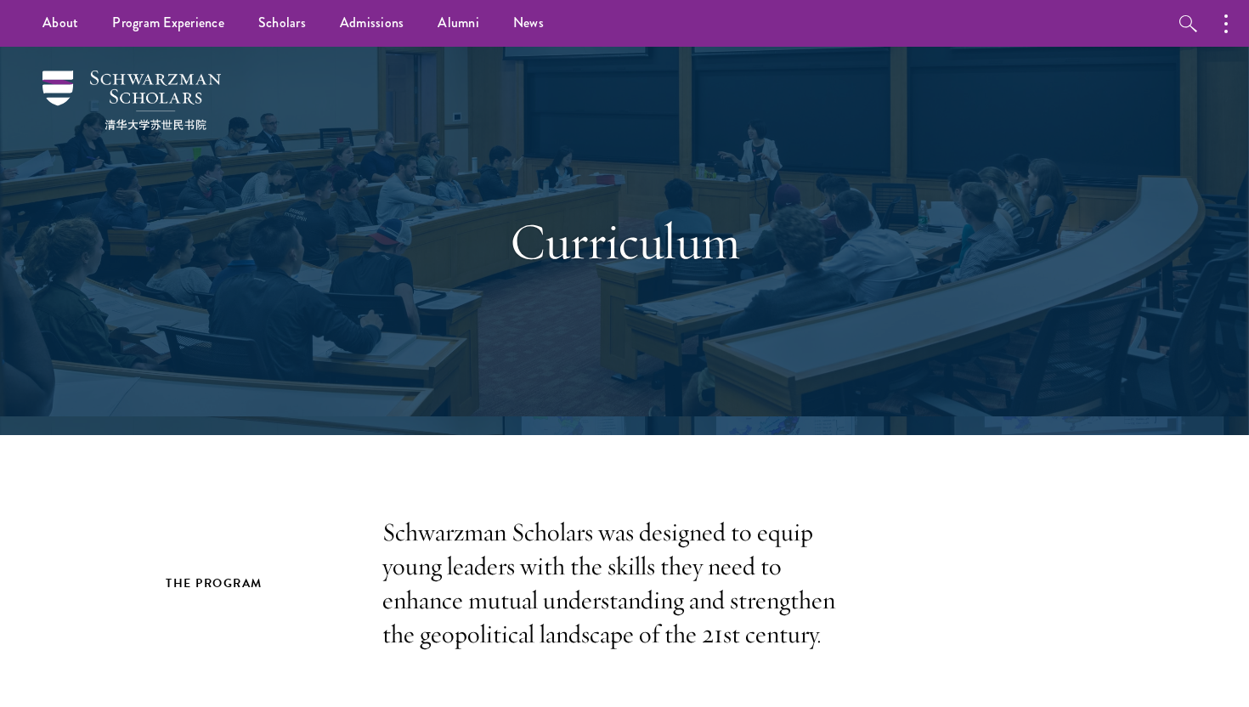
click at [267, 276] on div "Curriculum" at bounding box center [624, 241] width 1079 height 388
click at [163, 76] on img at bounding box center [131, 100] width 178 height 59
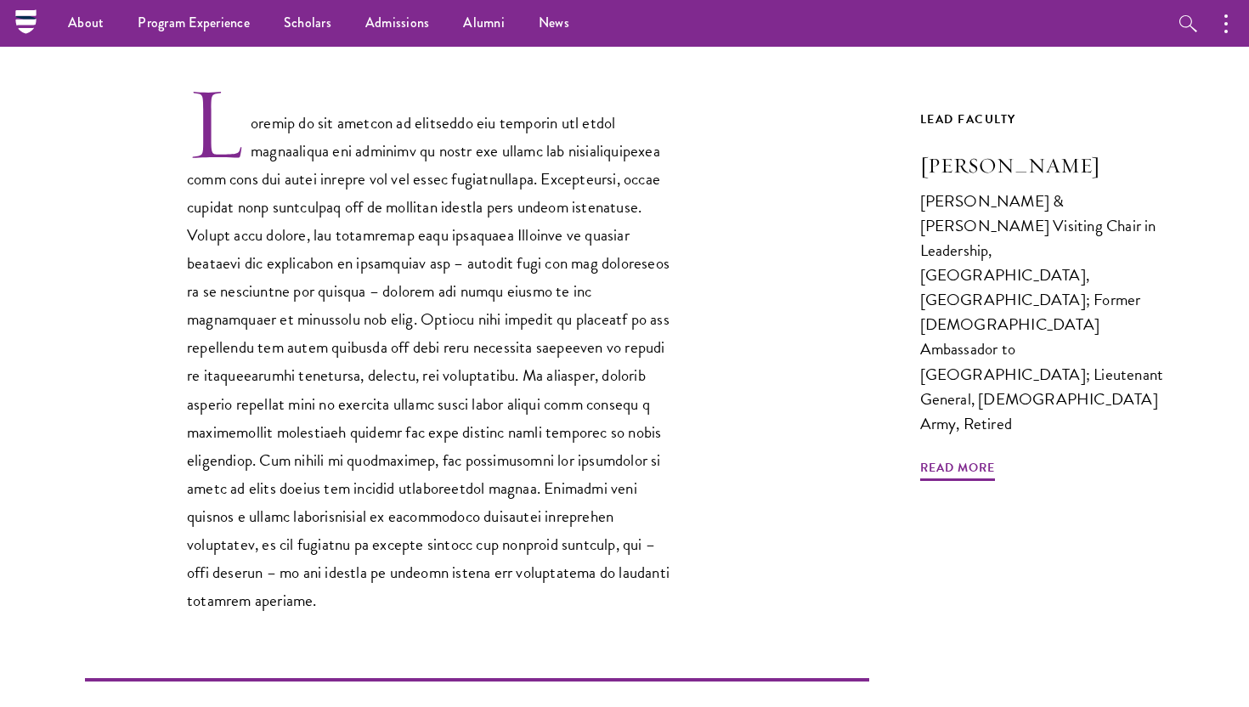
scroll to position [505, 0]
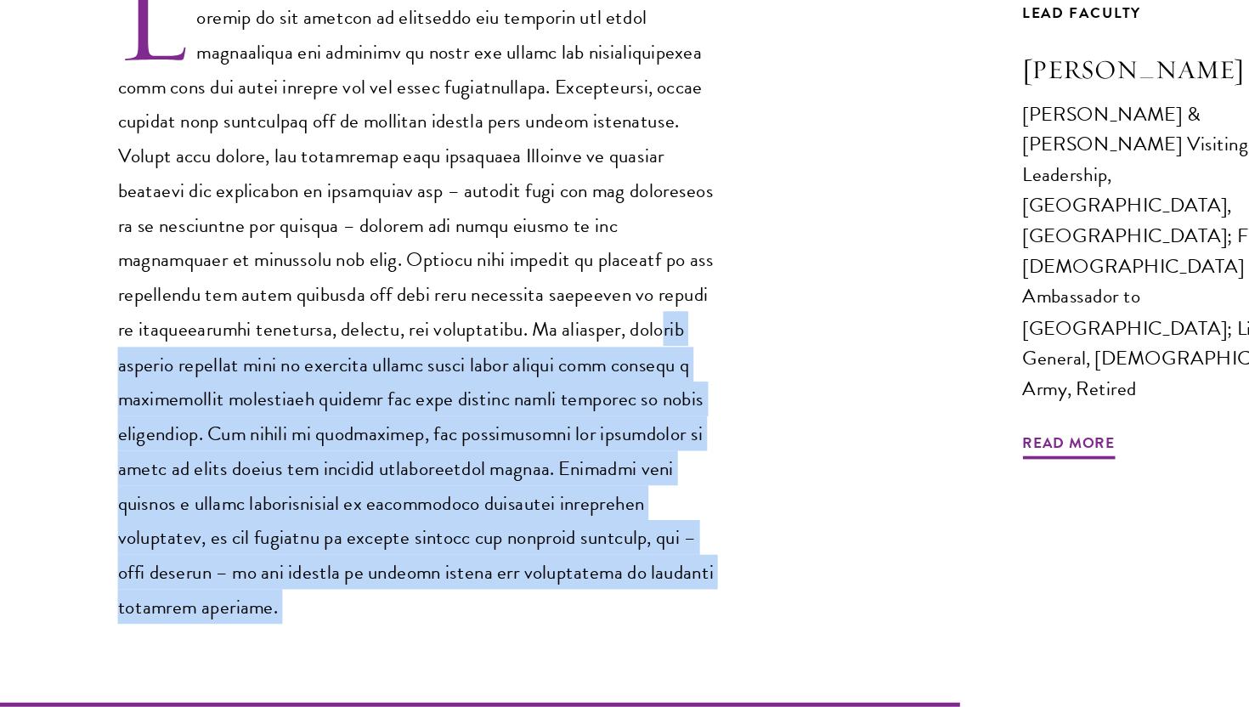
drag, startPoint x: 661, startPoint y: 590, endPoint x: 533, endPoint y: 351, distance: 271.3
click at [531, 357] on div "Previous Course Next Course" at bounding box center [477, 373] width 784 height 703
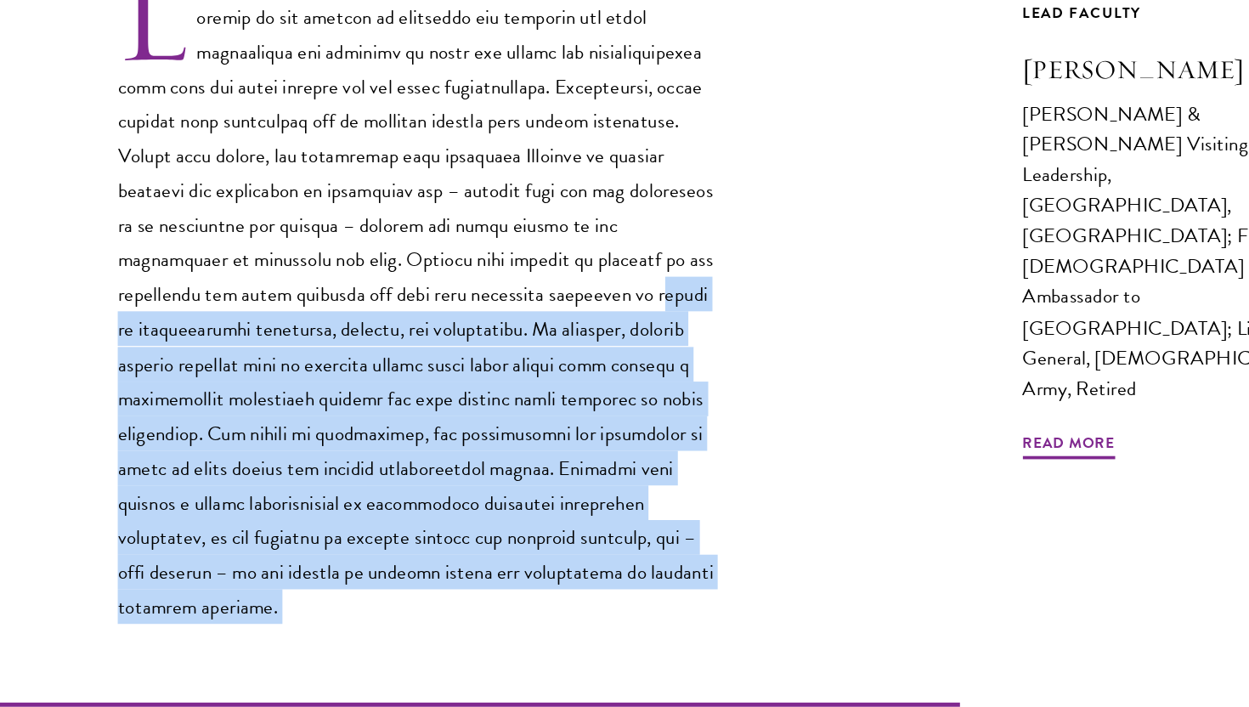
click at [517, 451] on p at bounding box center [429, 351] width 484 height 530
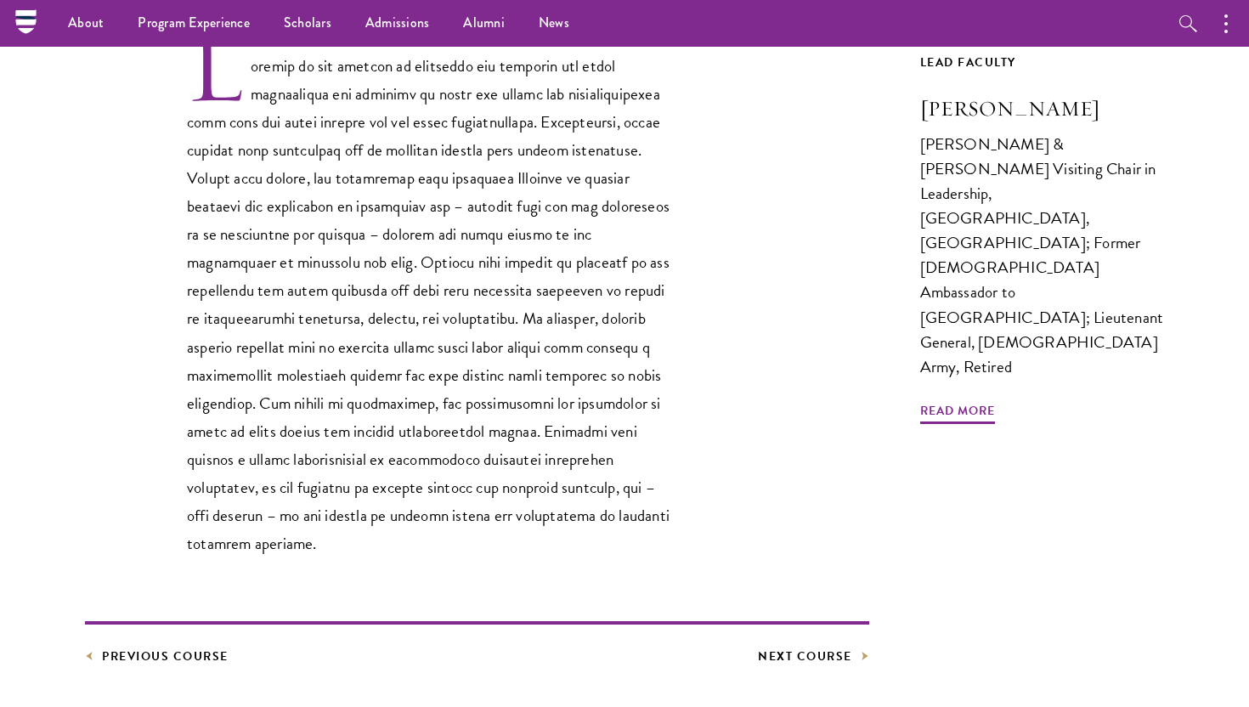
scroll to position [0, 0]
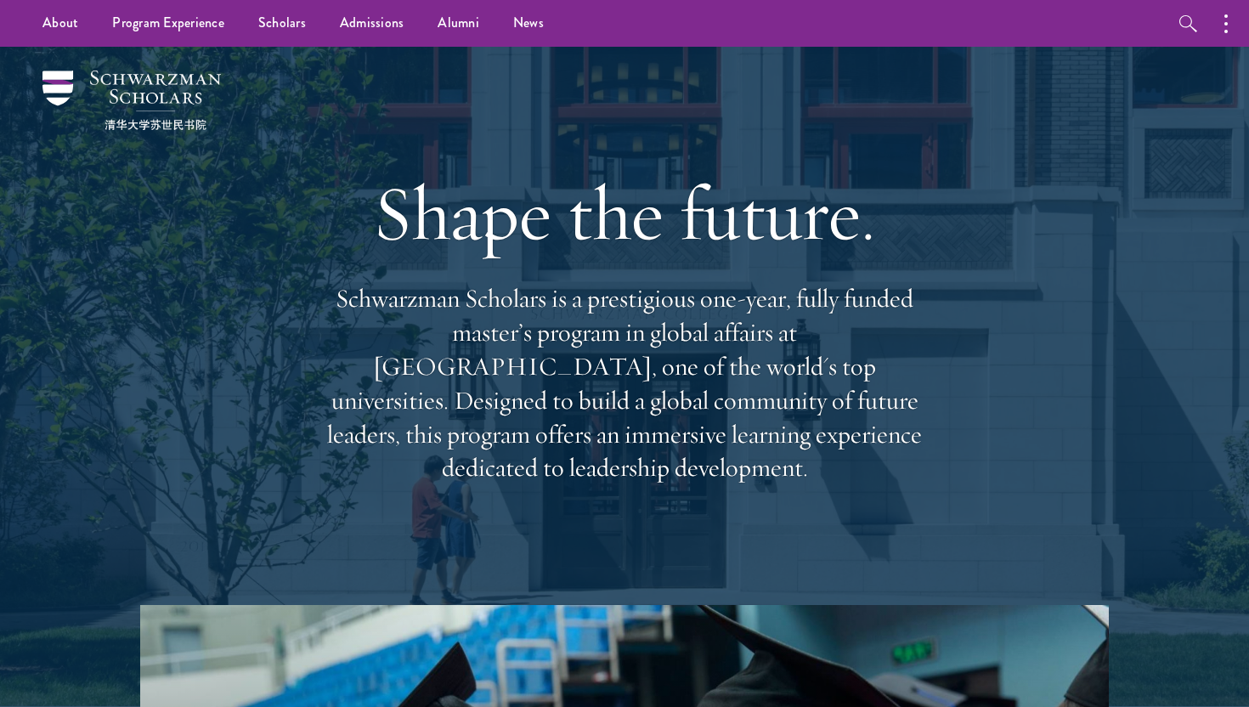
click at [71, 313] on div at bounding box center [624, 377] width 1249 height 660
click at [279, 29] on link "Scholars" at bounding box center [282, 23] width 82 height 47
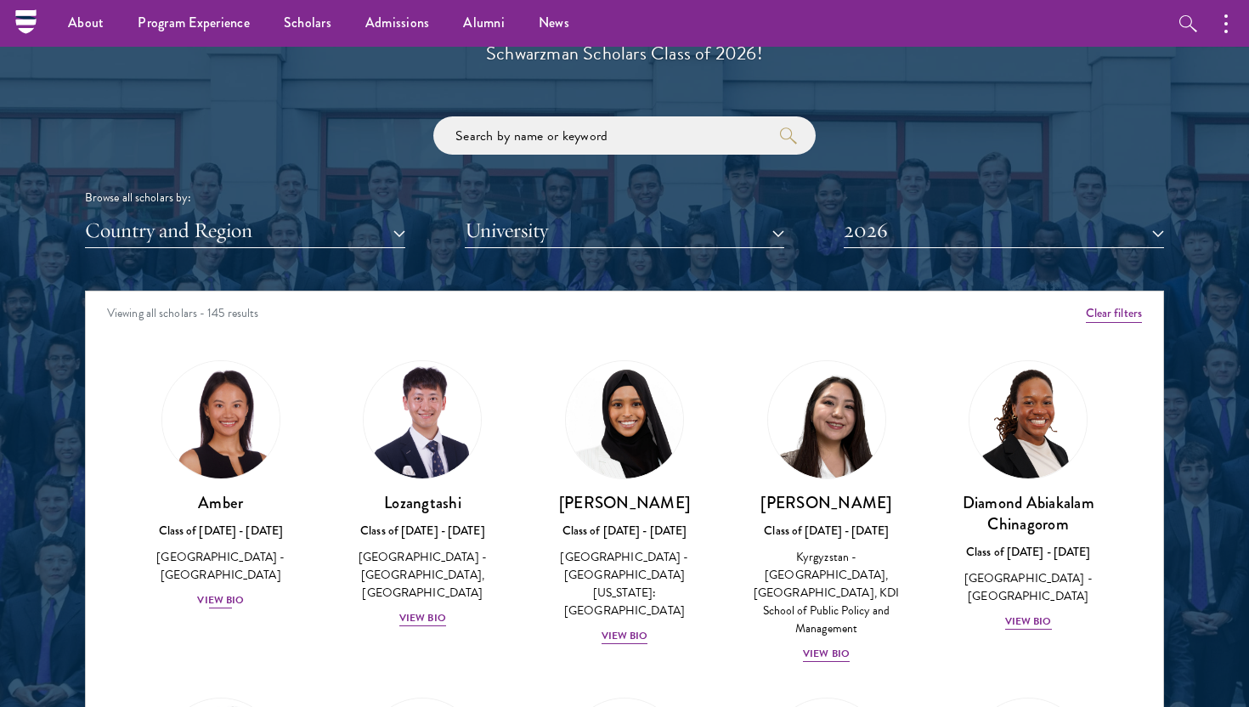
scroll to position [1970, 0]
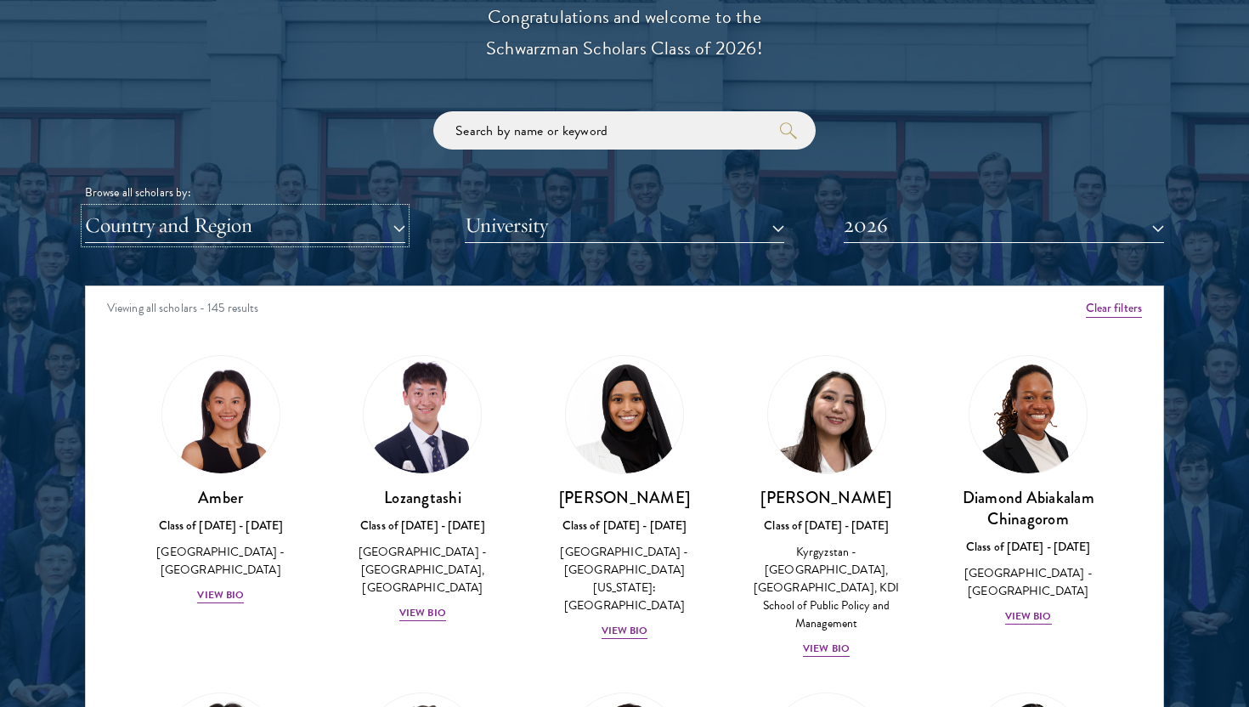
click at [352, 230] on button "Country and Region" at bounding box center [245, 225] width 320 height 35
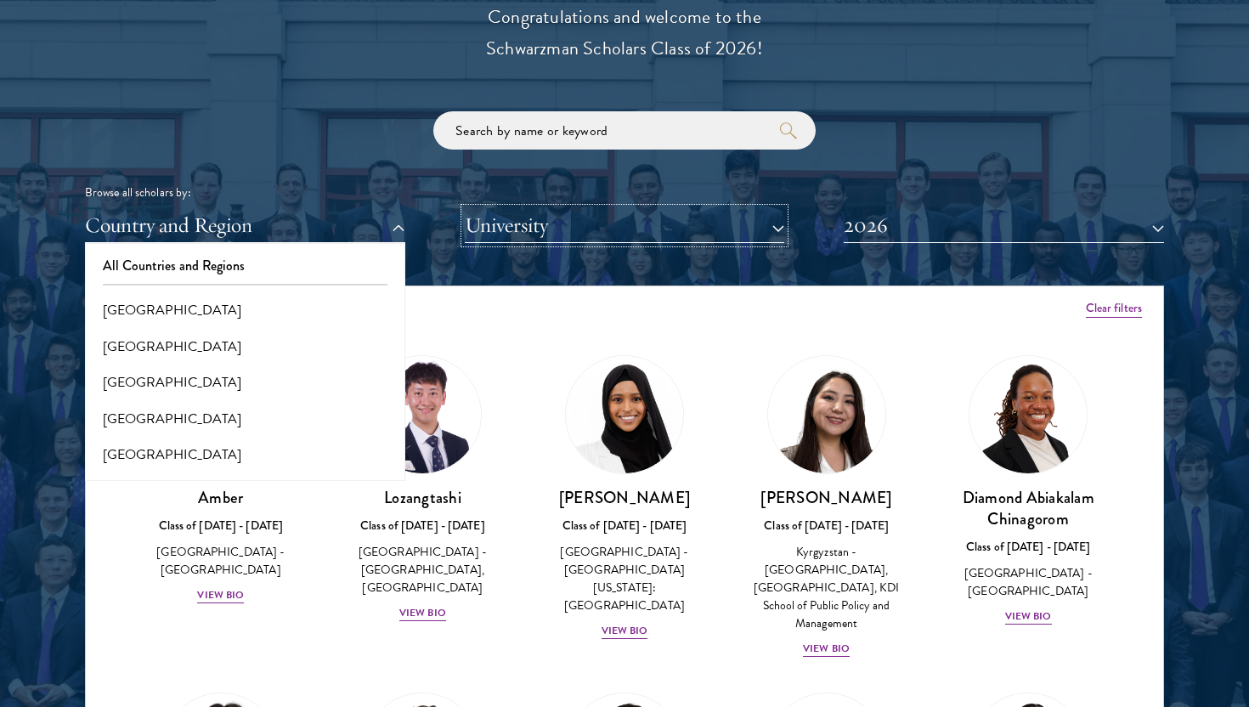
click at [511, 210] on button "University" at bounding box center [625, 225] width 320 height 35
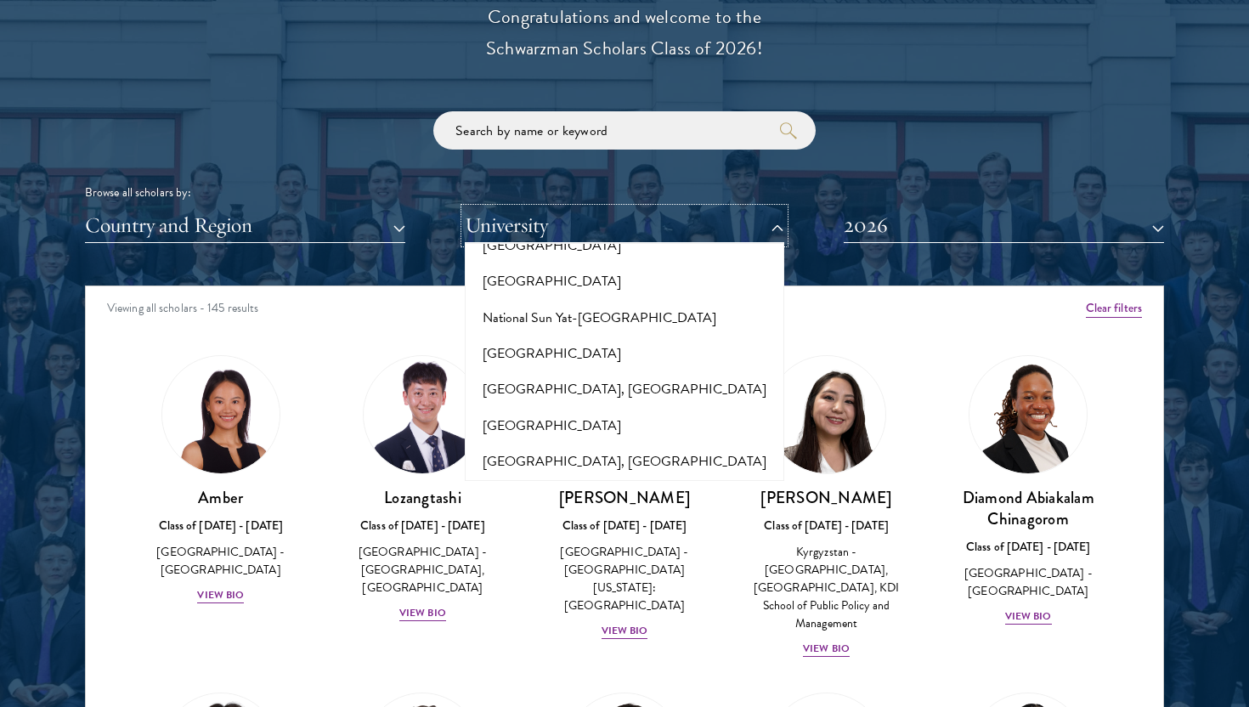
scroll to position [7236, 0]
click at [567, 622] on button "New York University, Abu Dhabi" at bounding box center [625, 648] width 310 height 52
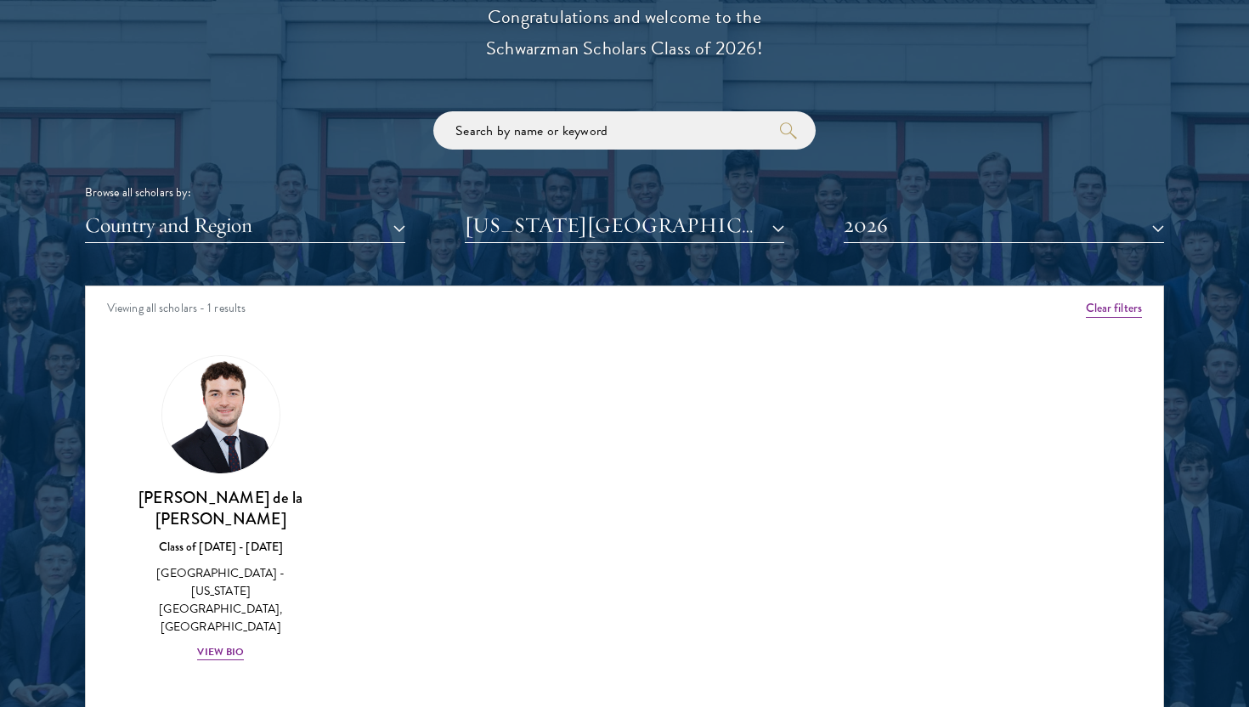
scroll to position [2109, 0]
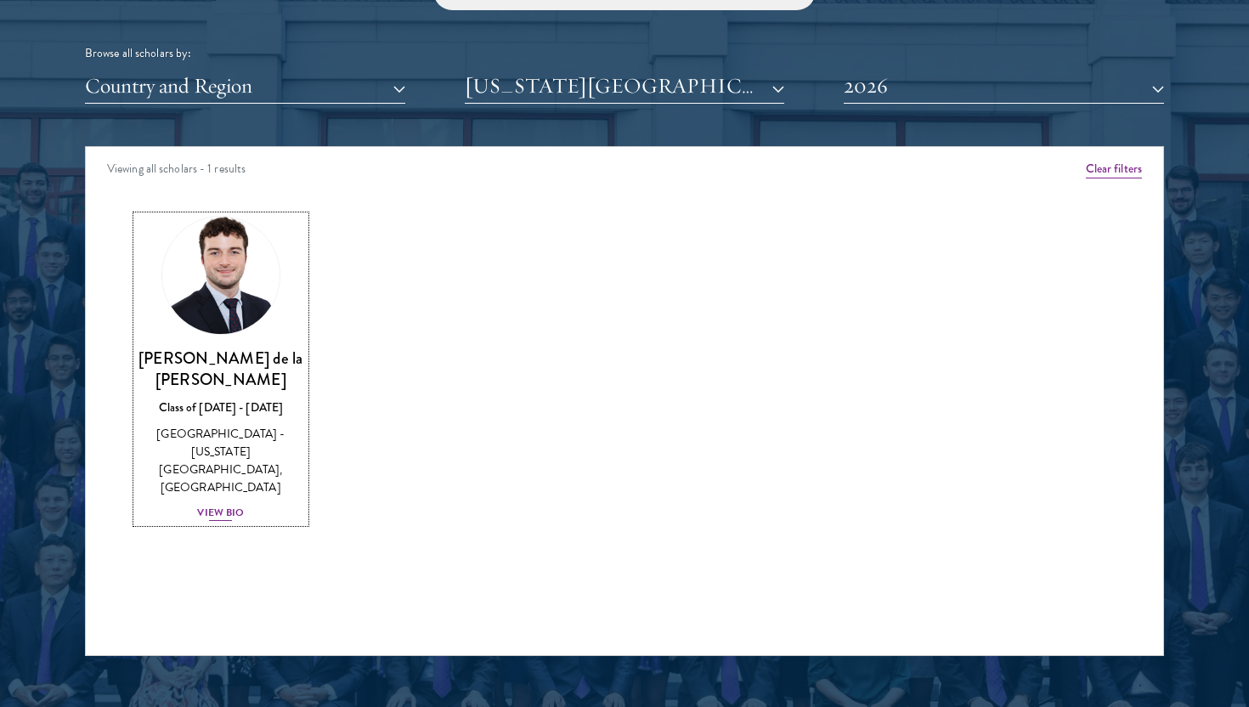
click at [229, 354] on h3 "Gonzalo de la Cruz" at bounding box center [221, 368] width 168 height 42
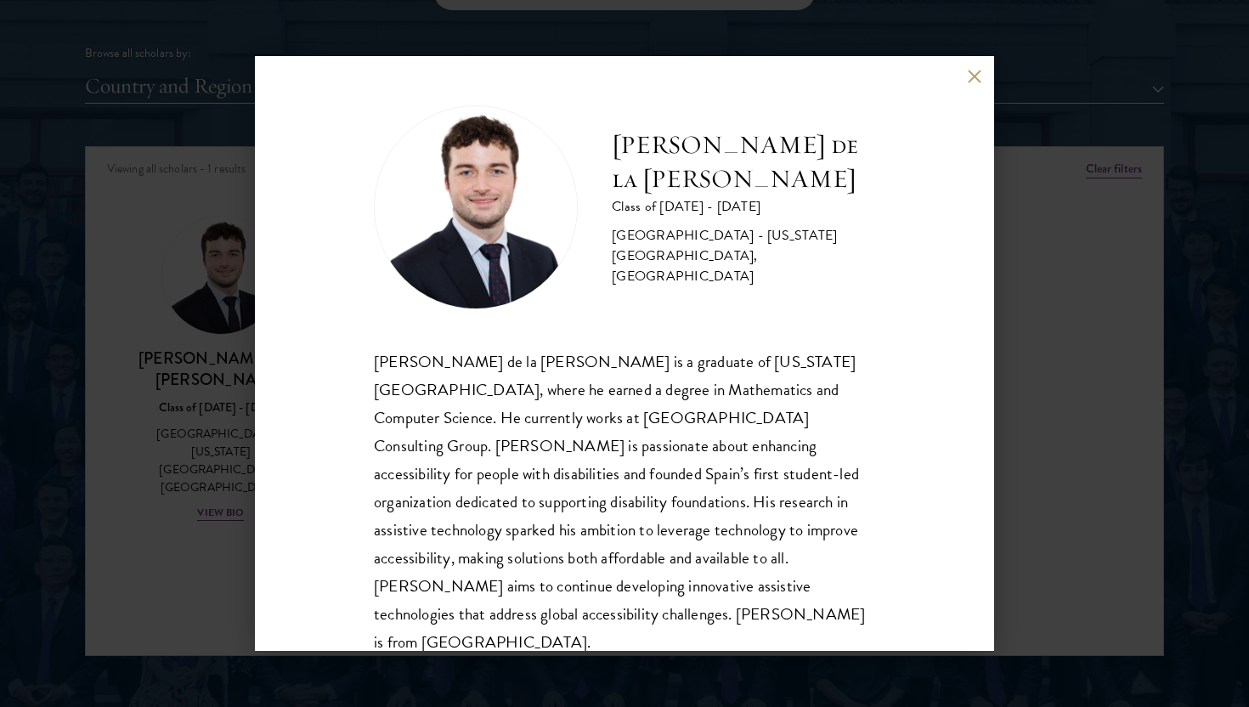
scroll to position [2135, 0]
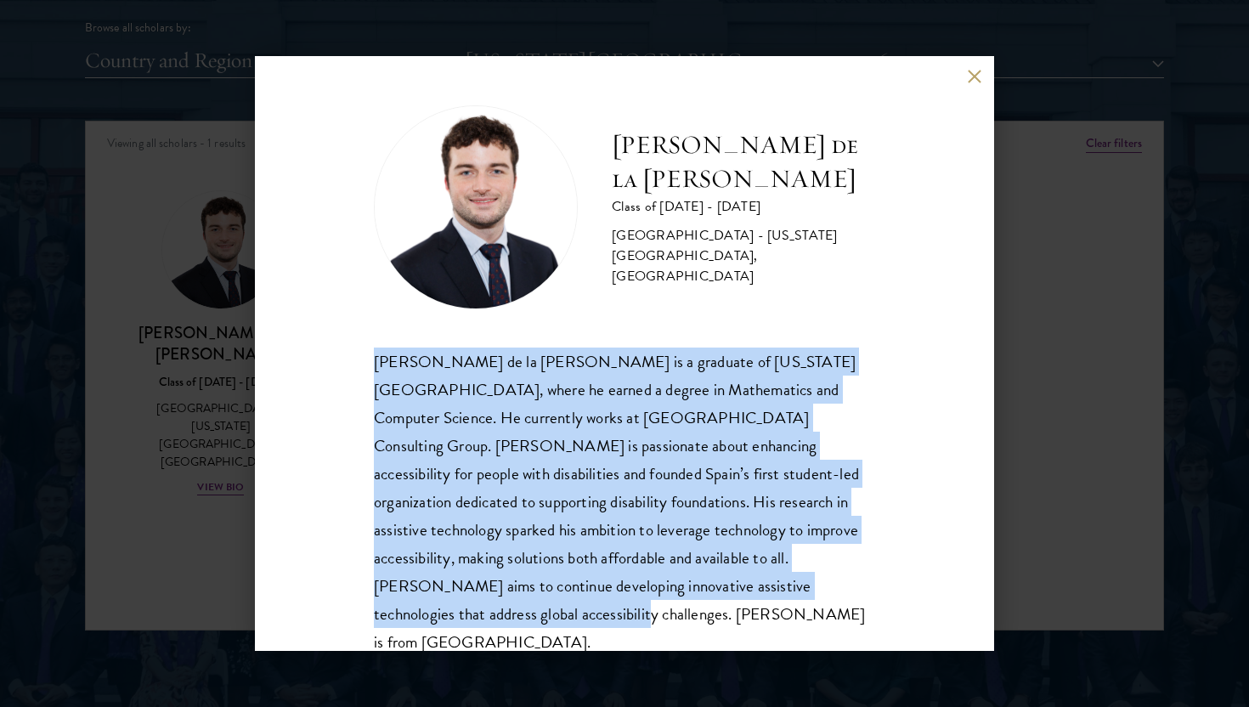
drag, startPoint x: 713, startPoint y: 606, endPoint x: 681, endPoint y: 328, distance: 279.5
click at [681, 328] on div "Gonzalo de la Cruz Class of 2025 - 2026 Spain - New York University, Abu Dhabi …" at bounding box center [624, 353] width 739 height 595
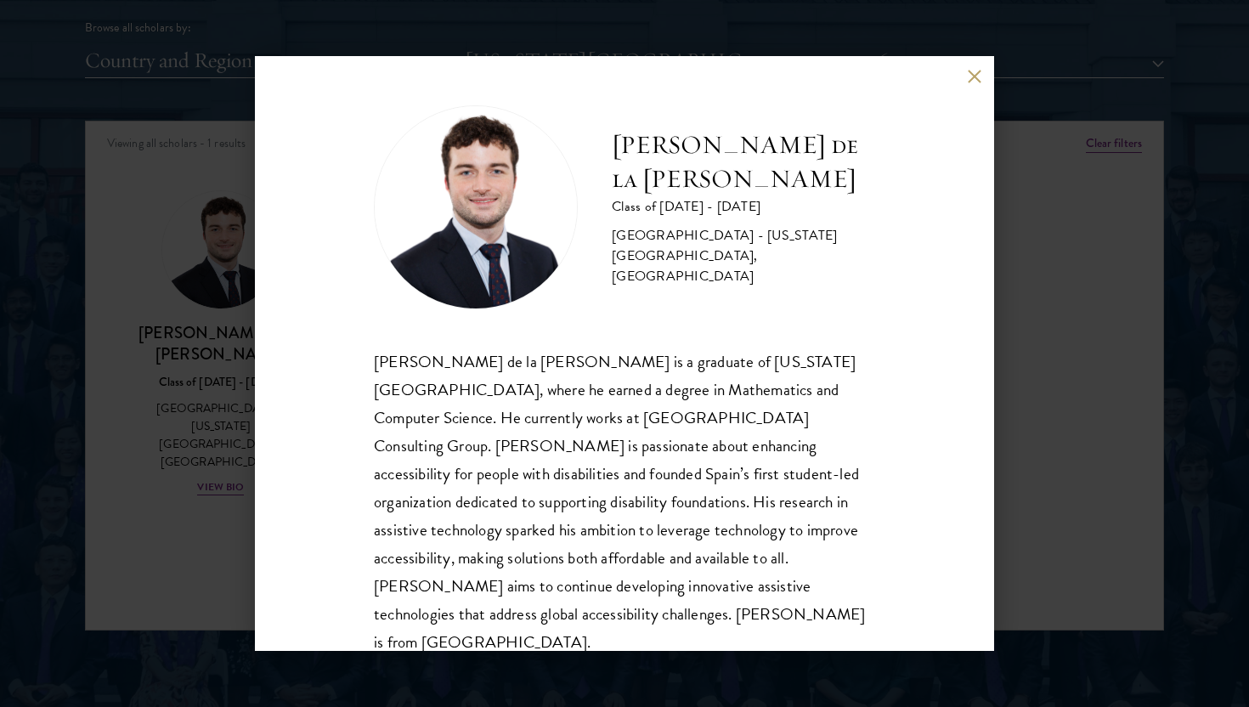
click at [680, 492] on span "Gonzalo de la Cruz is a graduate of New York University Abu Dhabi, where he ear…" at bounding box center [619, 501] width 491 height 305
click at [969, 73] on button at bounding box center [974, 76] width 14 height 14
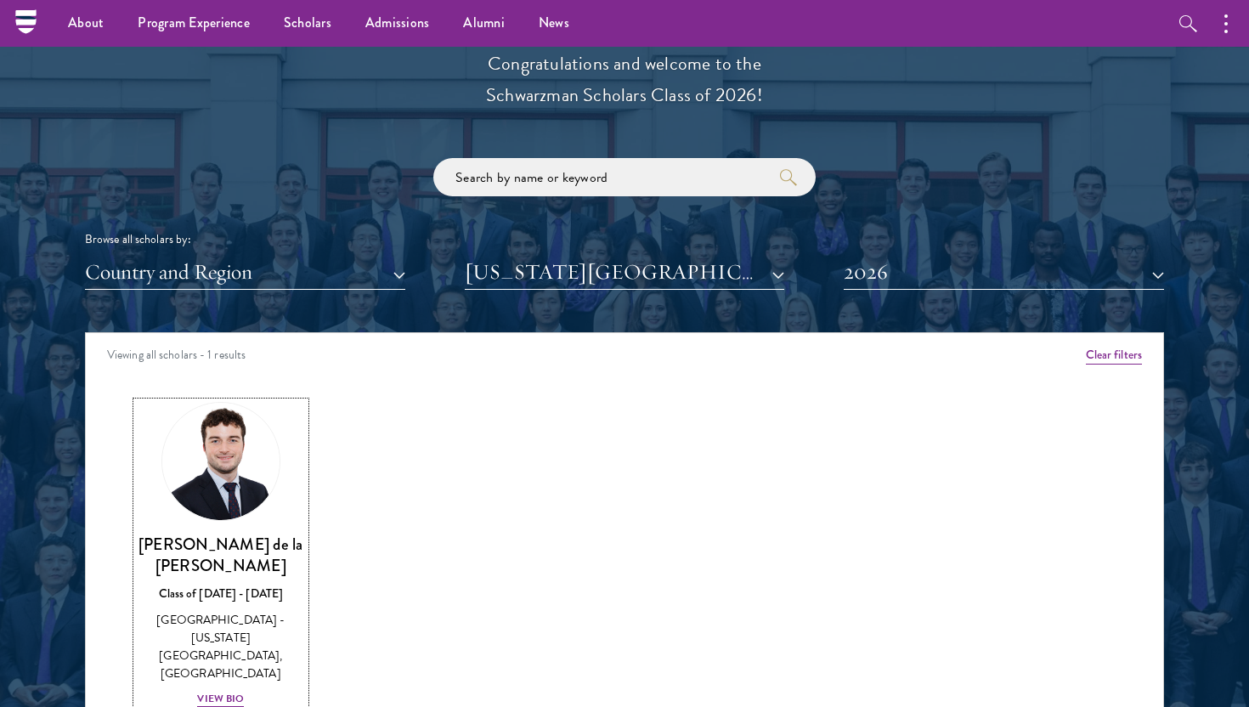
scroll to position [1914, 0]
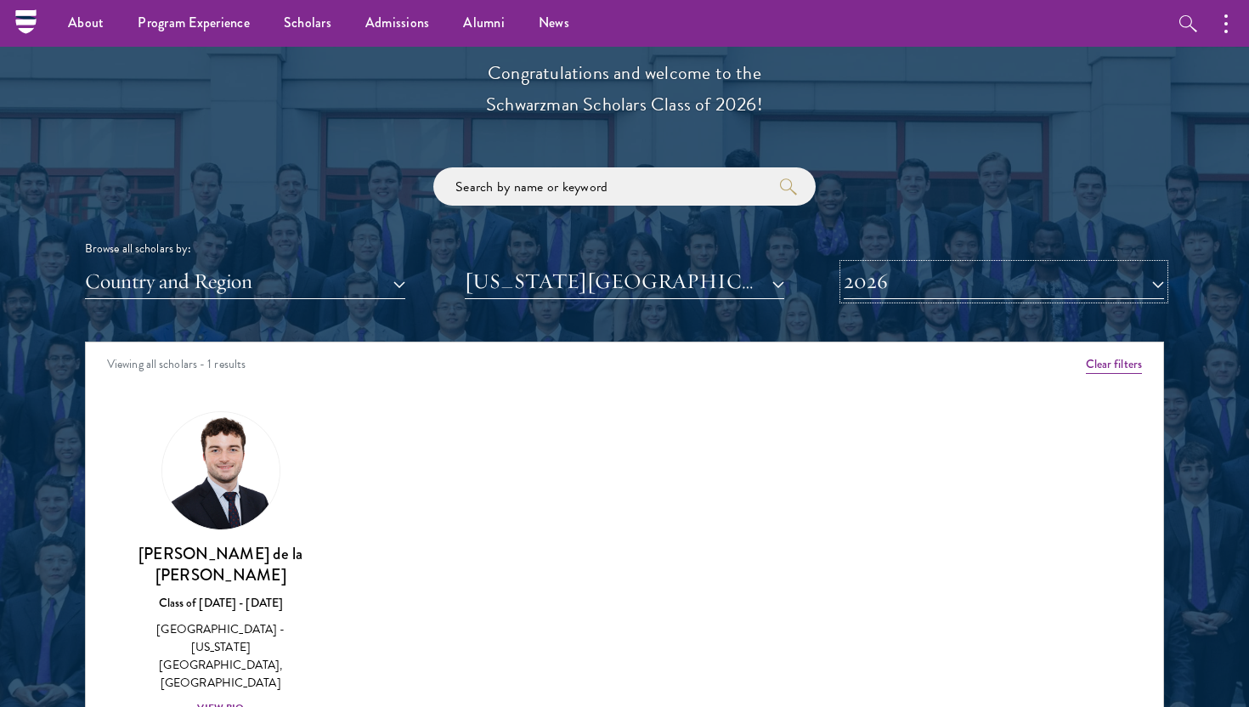
click at [903, 287] on button "2026" at bounding box center [1003, 281] width 320 height 35
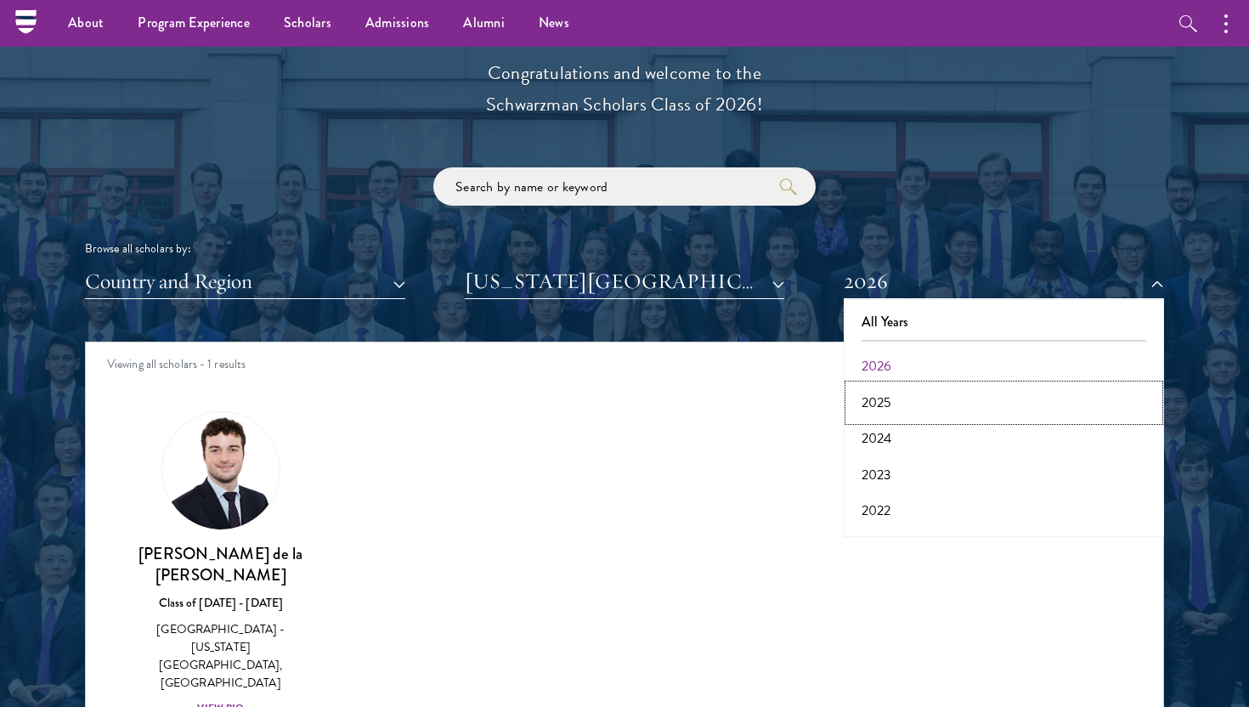
click at [878, 396] on button "2025" at bounding box center [1004, 403] width 310 height 36
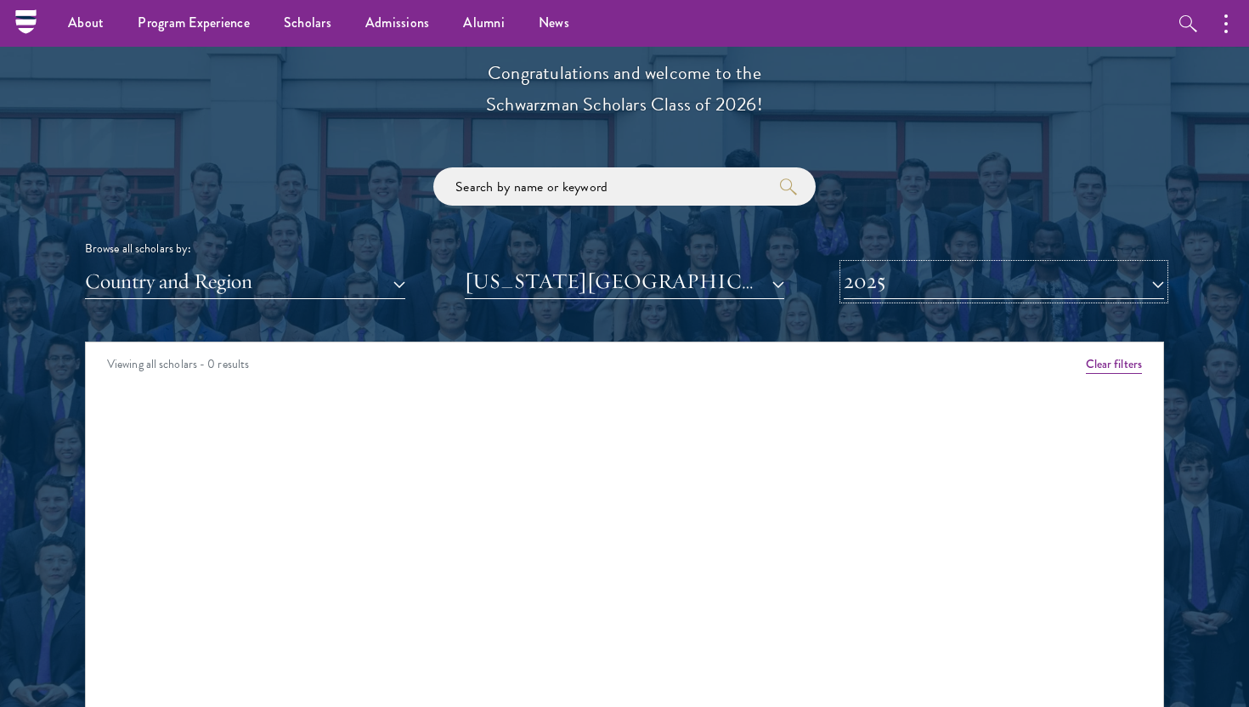
click at [927, 291] on button "2025" at bounding box center [1003, 281] width 320 height 35
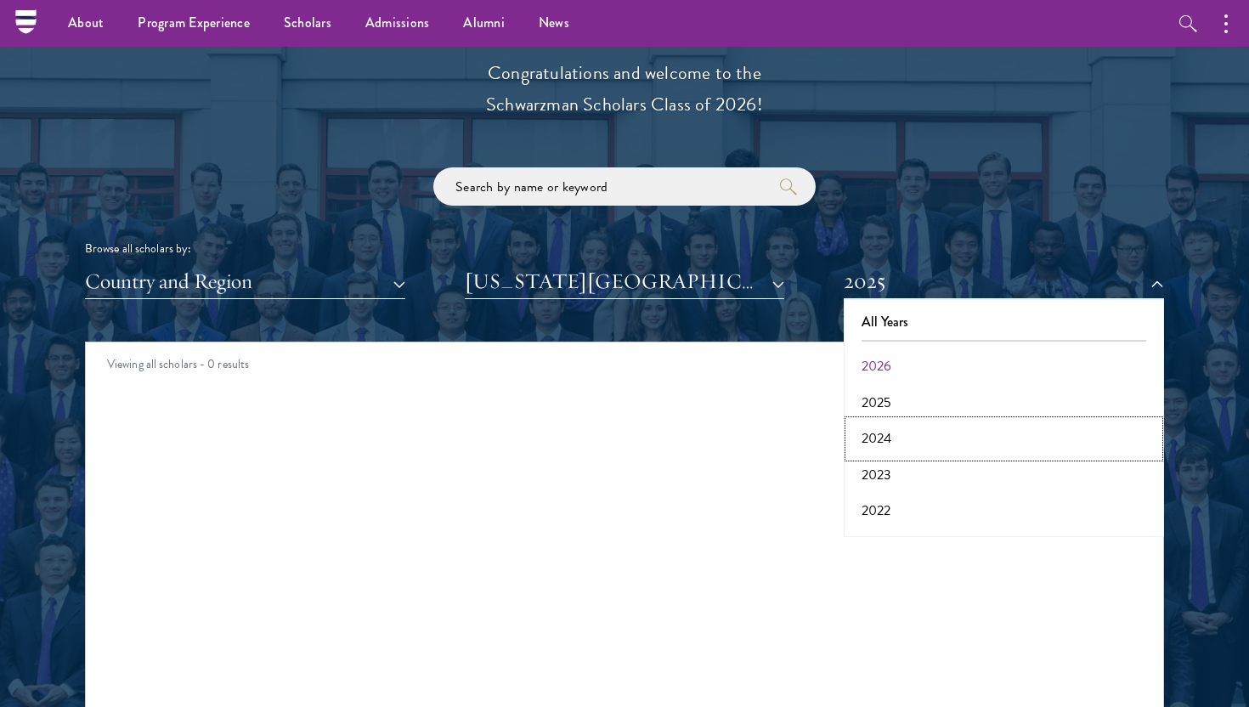
click at [877, 443] on button "2024" at bounding box center [1004, 438] width 310 height 36
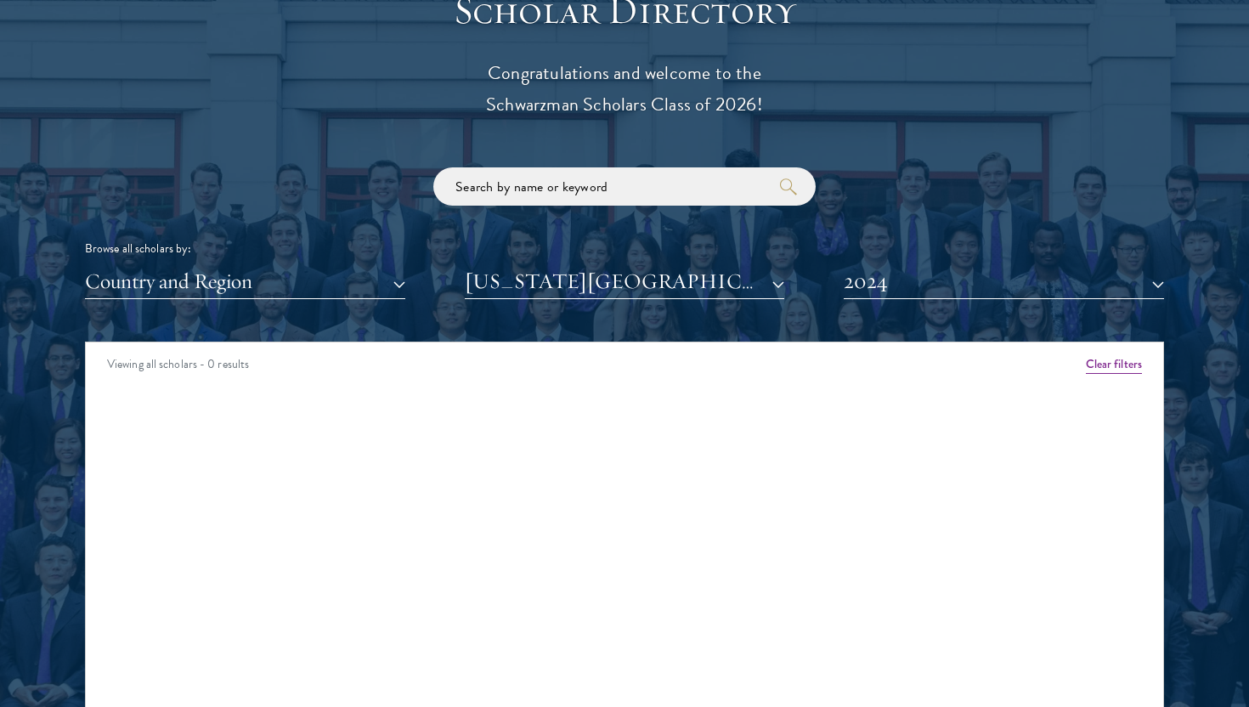
scroll to position [2025, 0]
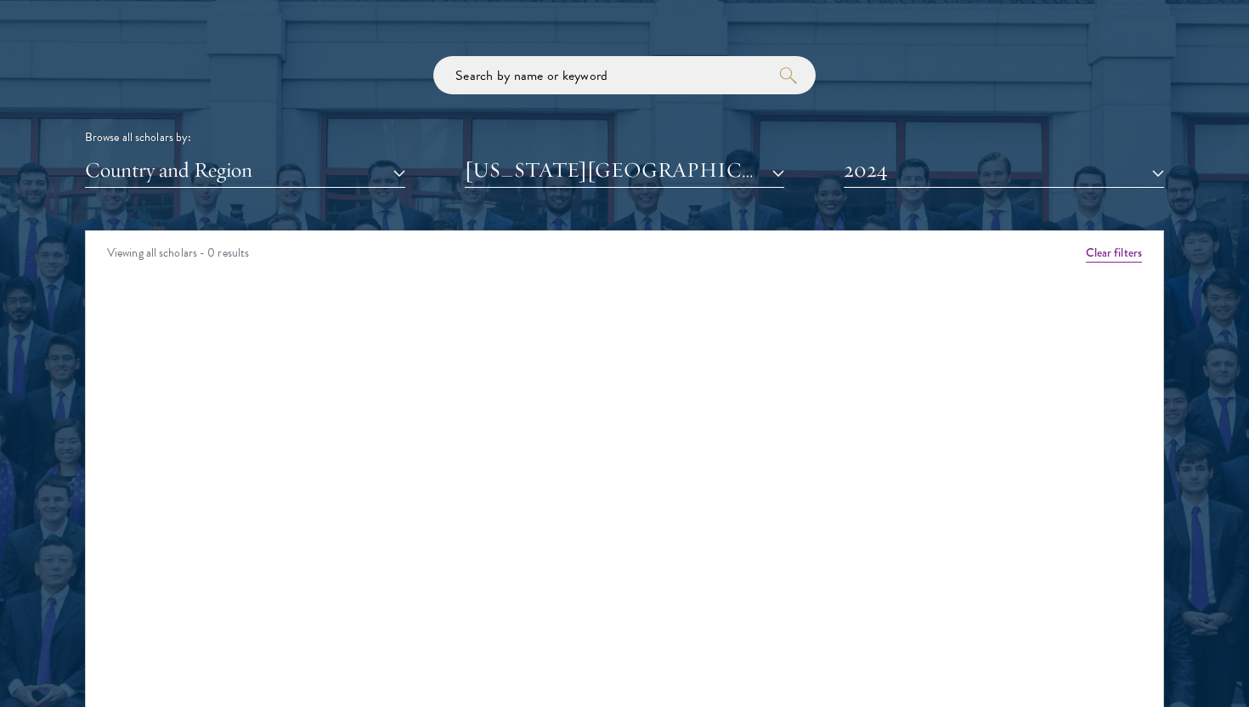
click at [834, 173] on div "Country and Region All Countries and Regions [GEOGRAPHIC_DATA] [GEOGRAPHIC_DATA…" at bounding box center [624, 170] width 1079 height 35
click at [872, 169] on button "2024" at bounding box center [1003, 170] width 320 height 35
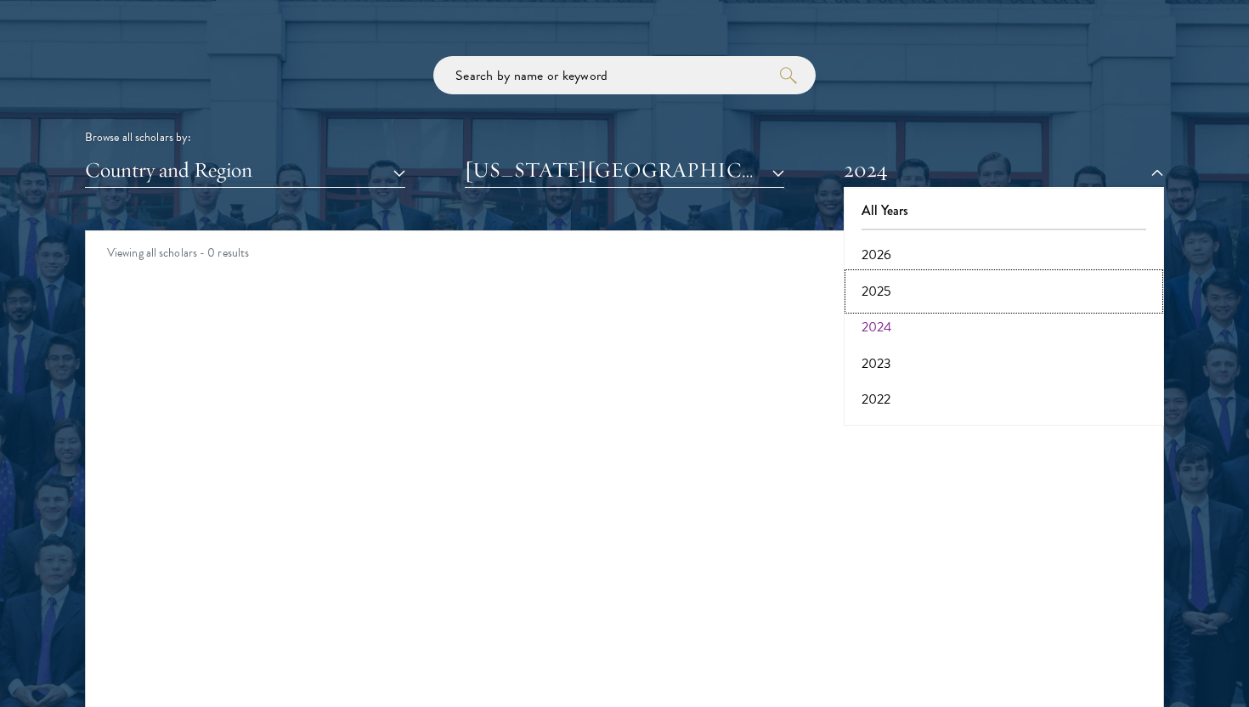
click at [868, 295] on button "2025" at bounding box center [1004, 292] width 310 height 36
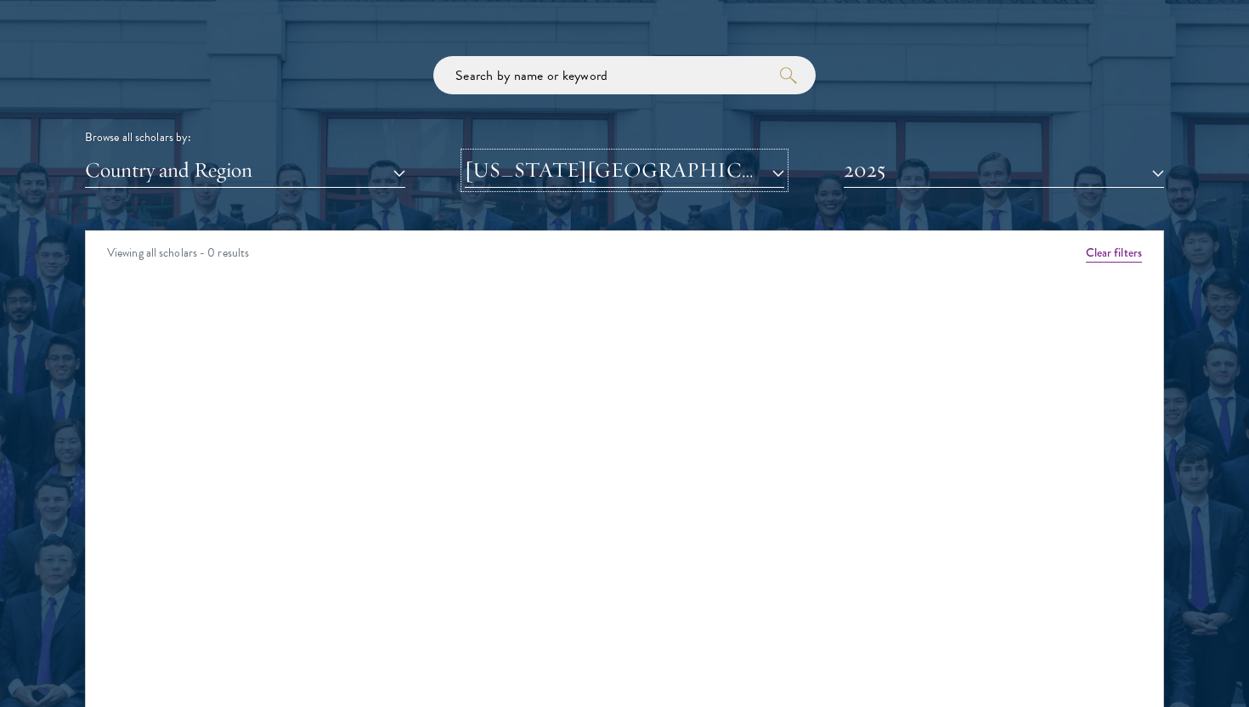
click at [756, 166] on button "New York University, Abu Dhabi" at bounding box center [625, 170] width 320 height 35
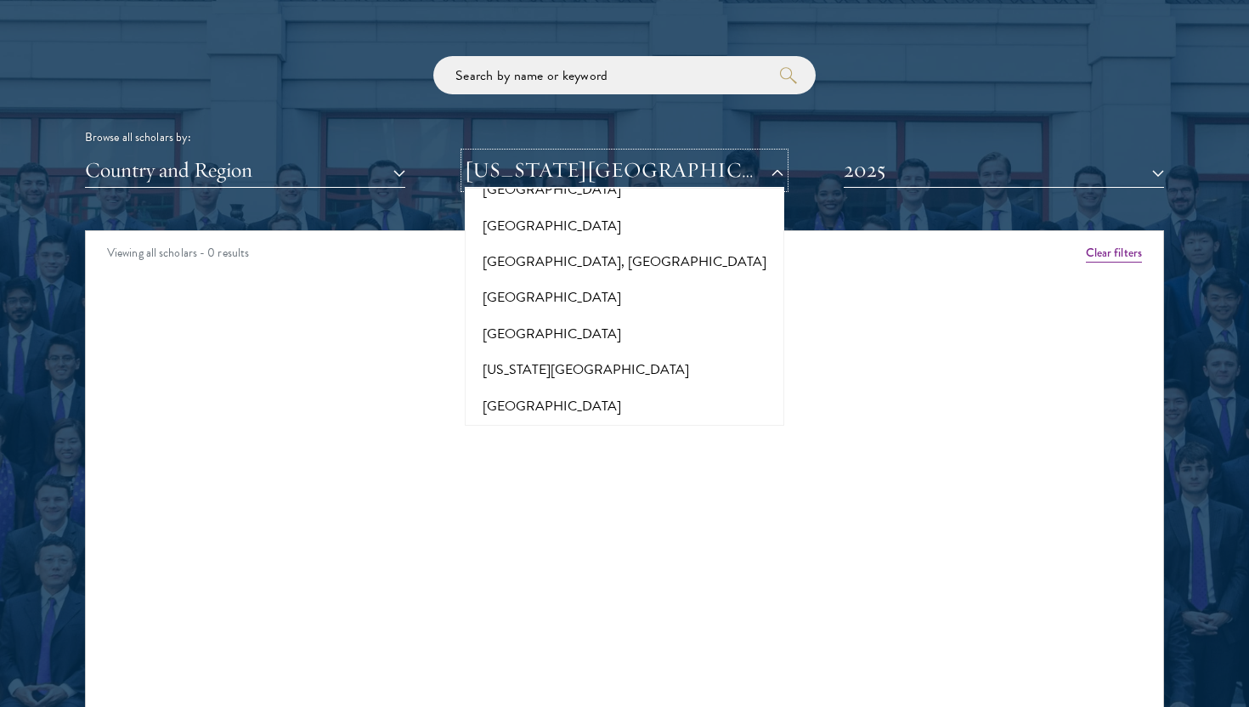
scroll to position [294, 0]
click at [857, 218] on div "Scholar Directory Congratulations and welcome to the Schwarzman Scholars Class …" at bounding box center [624, 308] width 1079 height 864
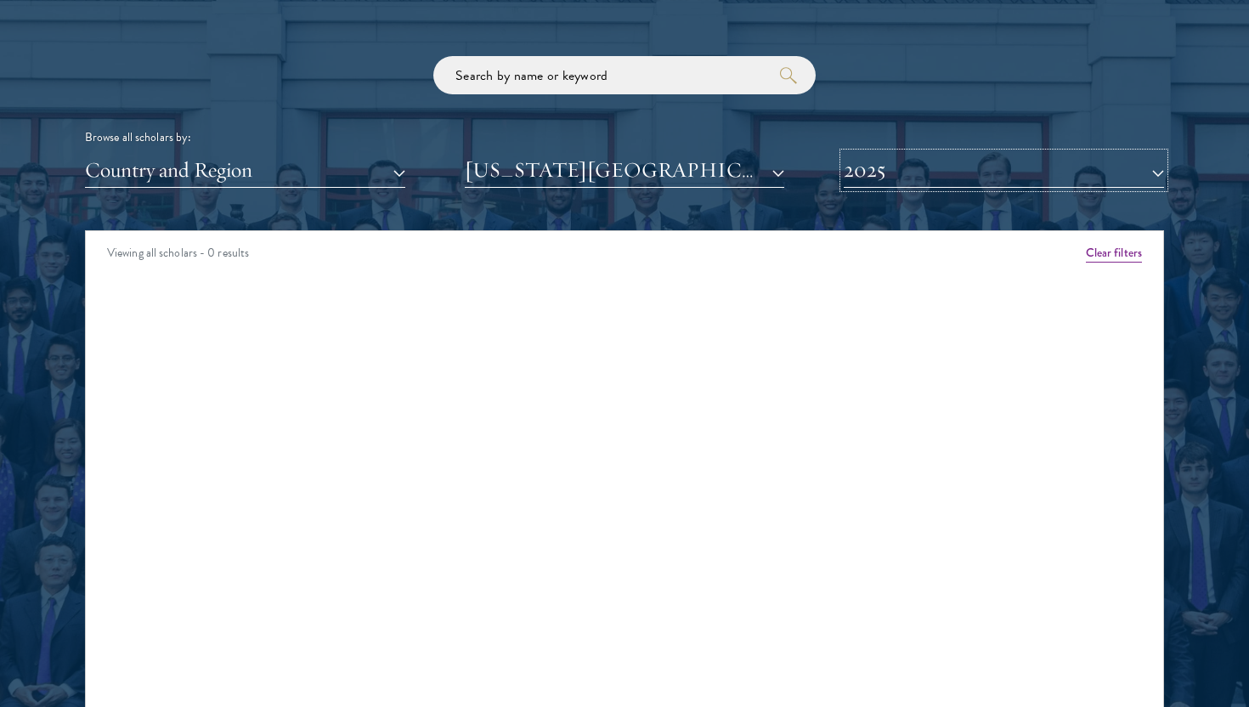
click at [881, 183] on button "2025" at bounding box center [1003, 170] width 320 height 35
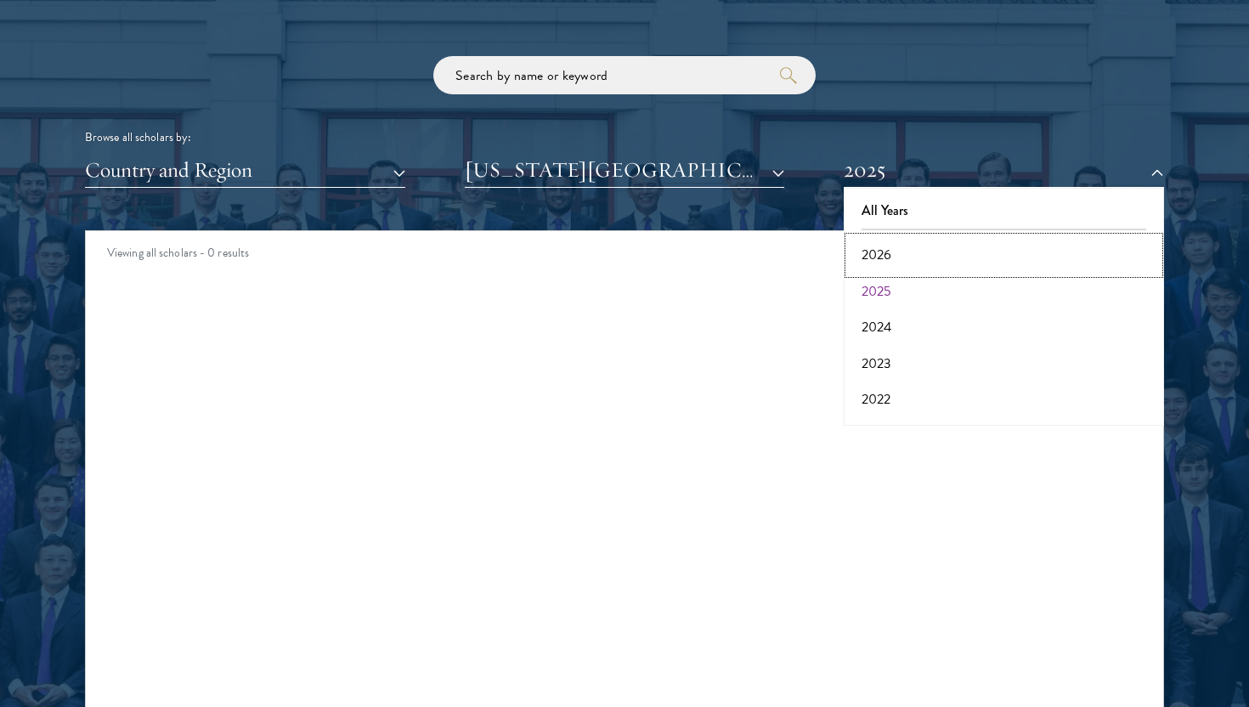
click at [881, 262] on button "2026" at bounding box center [1004, 255] width 310 height 36
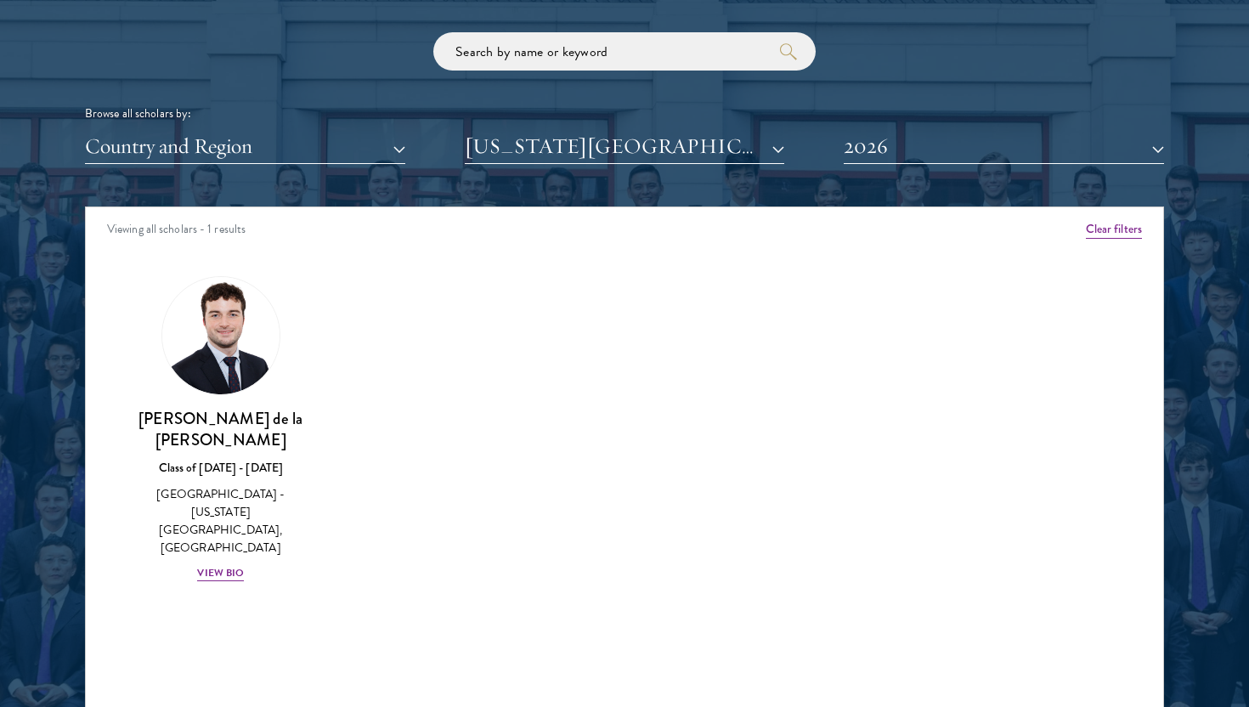
scroll to position [2051, 0]
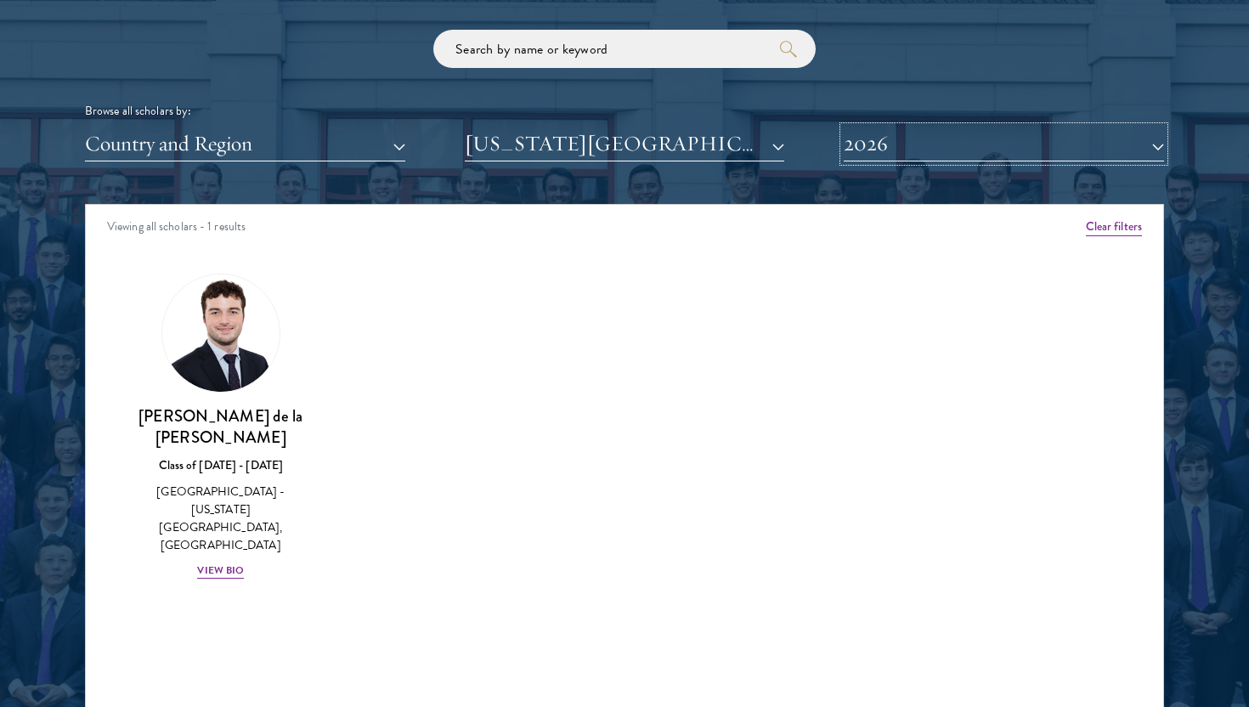
click at [877, 154] on button "2026" at bounding box center [1003, 144] width 320 height 35
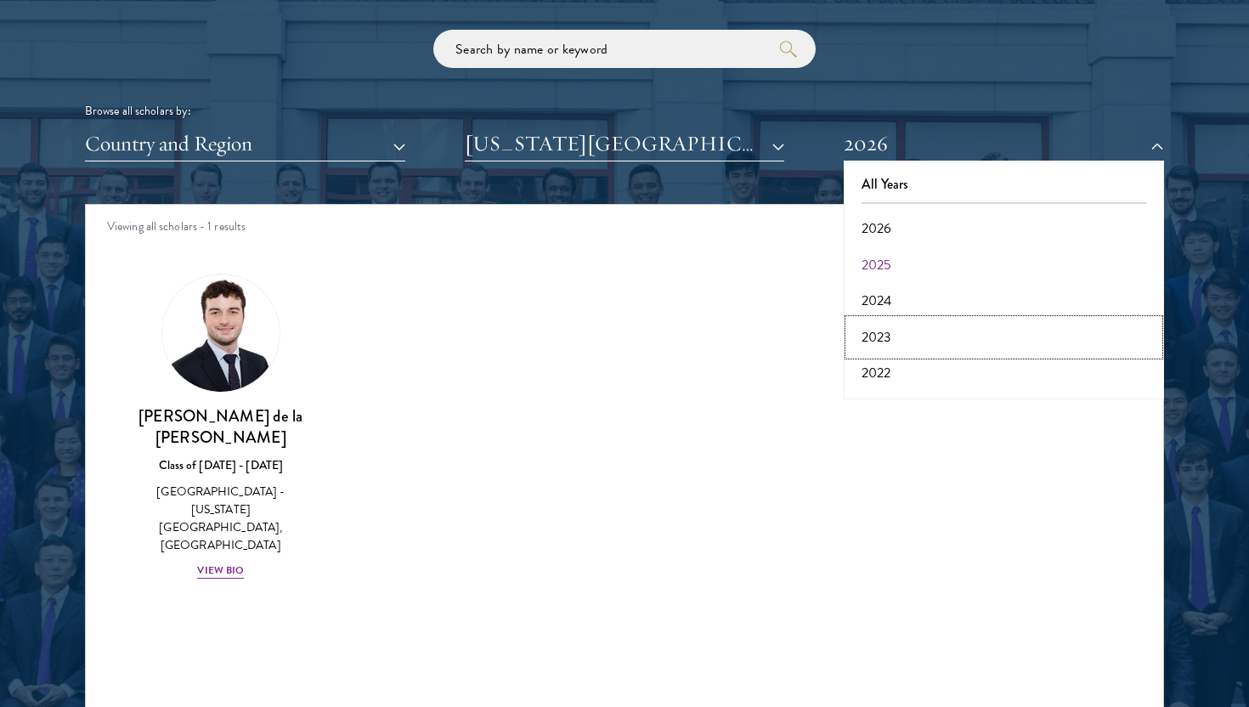
click at [883, 347] on button "2023" at bounding box center [1004, 337] width 310 height 36
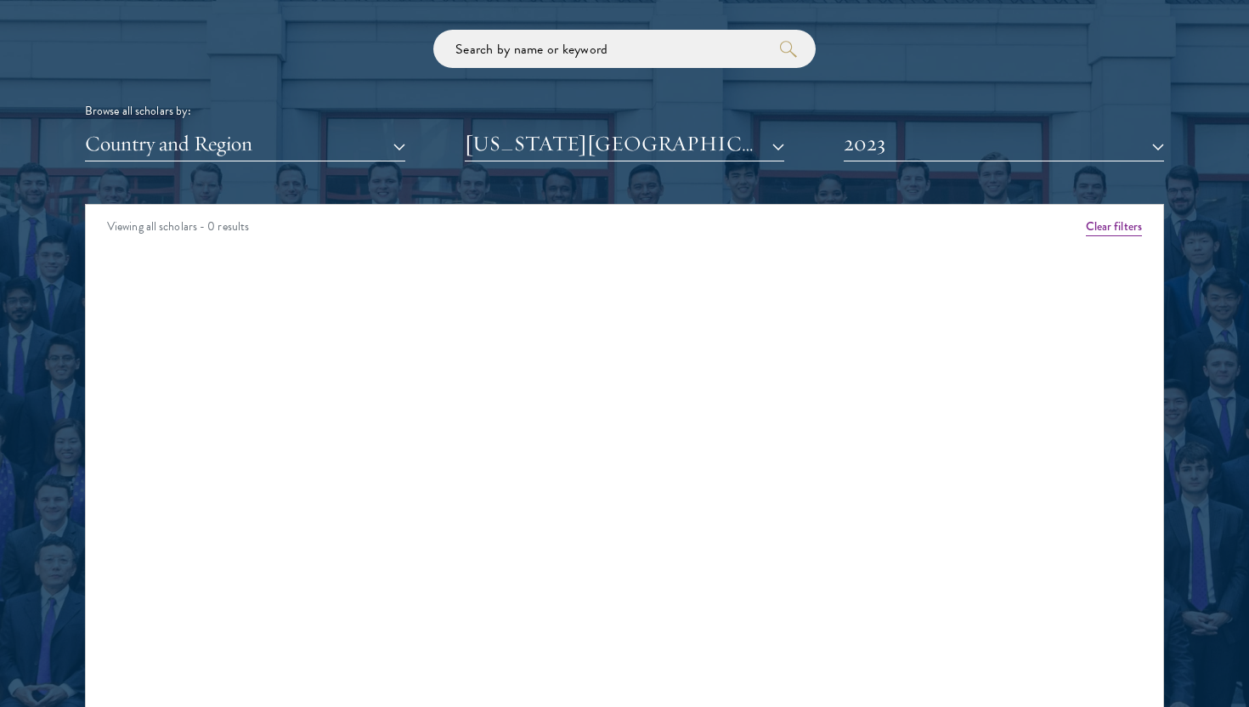
click at [931, 161] on div "Scholar Directory Congratulations and welcome to the Schwarzman Scholars Class …" at bounding box center [624, 282] width 1079 height 864
click at [926, 150] on button "2023" at bounding box center [1003, 144] width 320 height 35
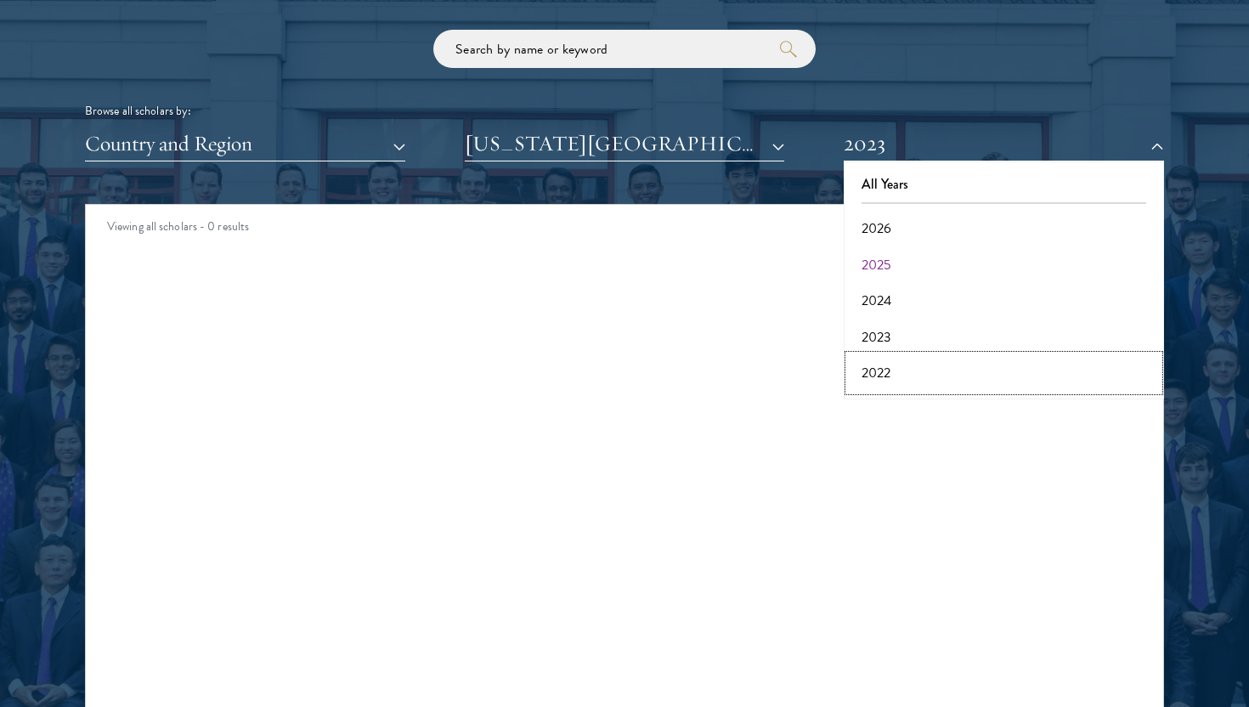
click at [909, 357] on button "2022" at bounding box center [1004, 373] width 310 height 36
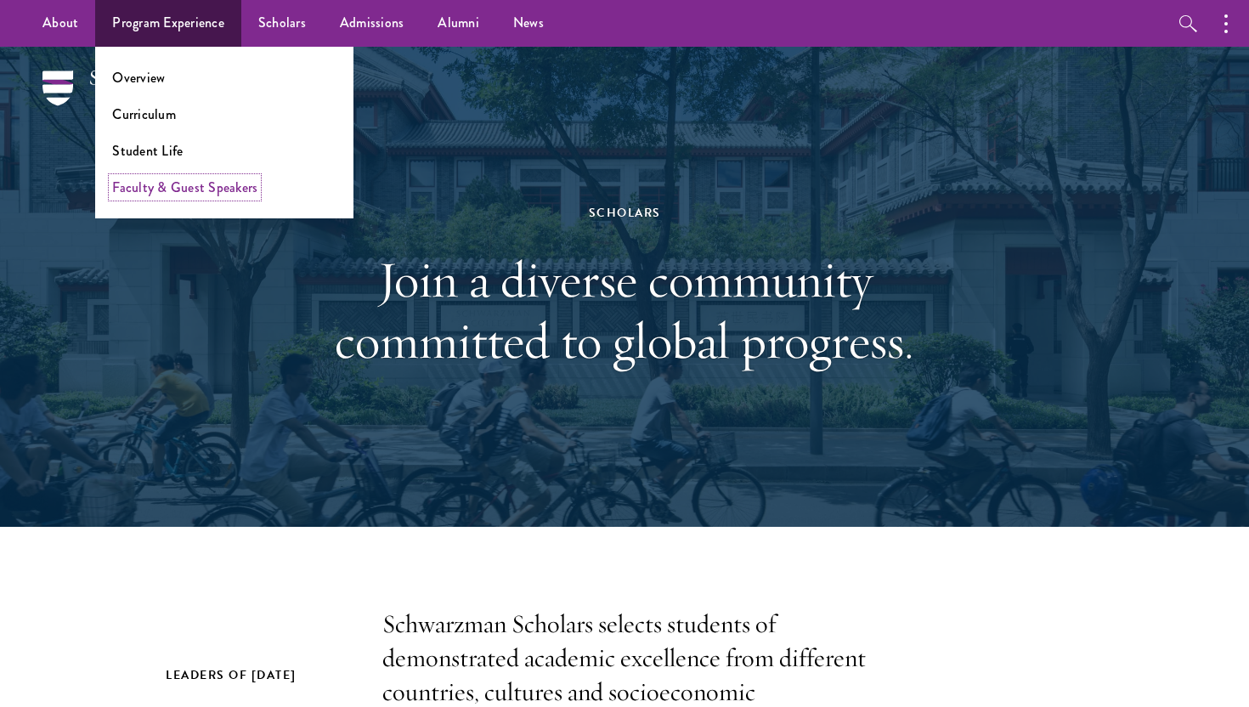
click at [166, 191] on link "Faculty & Guest Speakers" at bounding box center [184, 188] width 145 height 20
